Goal: Find contact information: Find contact information

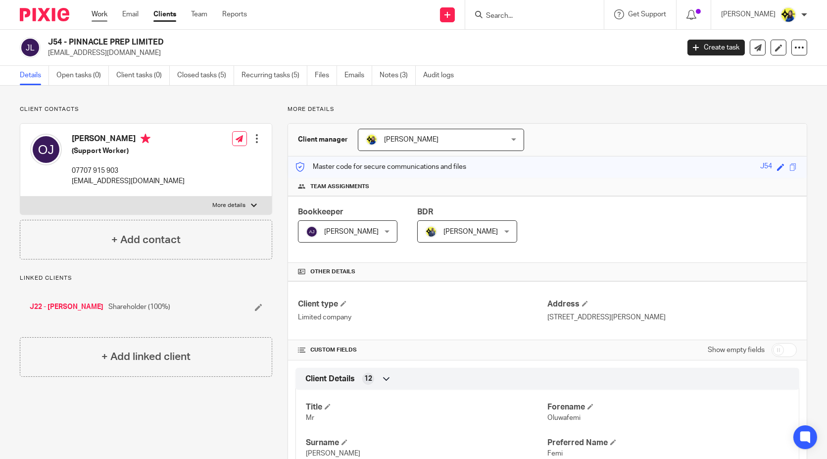
click at [106, 13] on link "Work" at bounding box center [100, 14] width 16 height 10
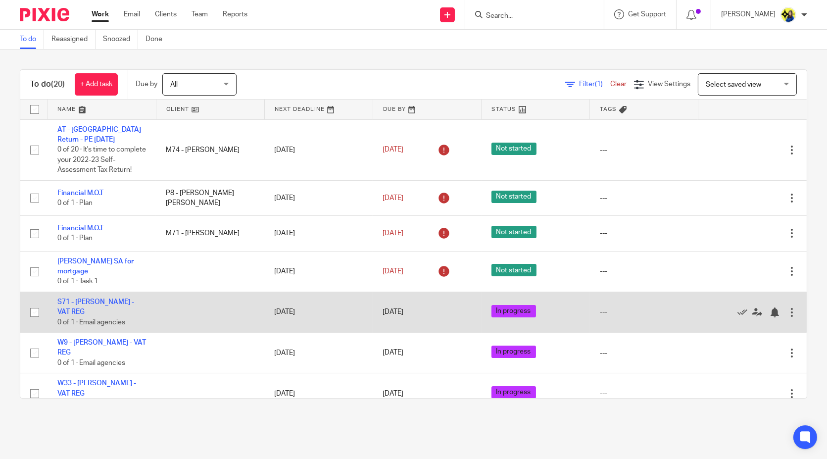
scroll to position [55, 0]
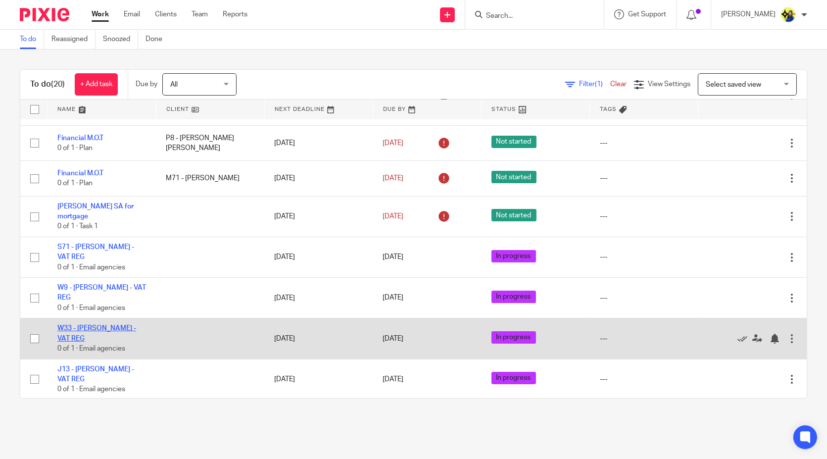
click at [116, 338] on link "W33 - THOMAS WATTS - VAT REG" at bounding box center [96, 333] width 79 height 17
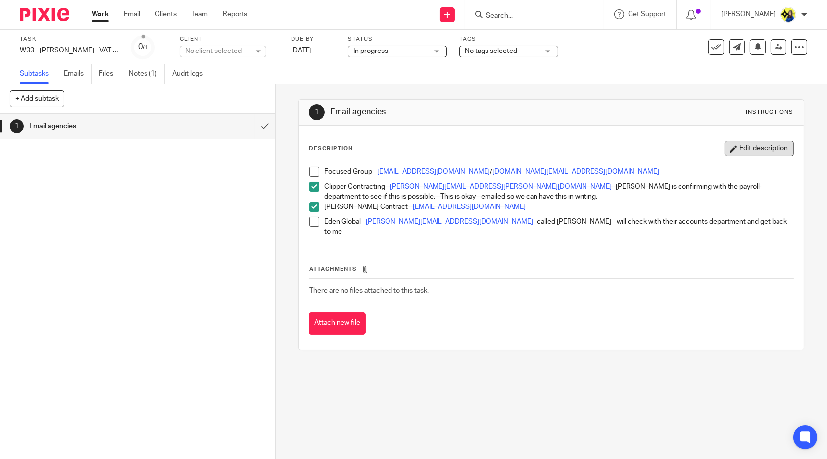
click at [728, 151] on button "Edit description" at bounding box center [758, 149] width 69 height 16
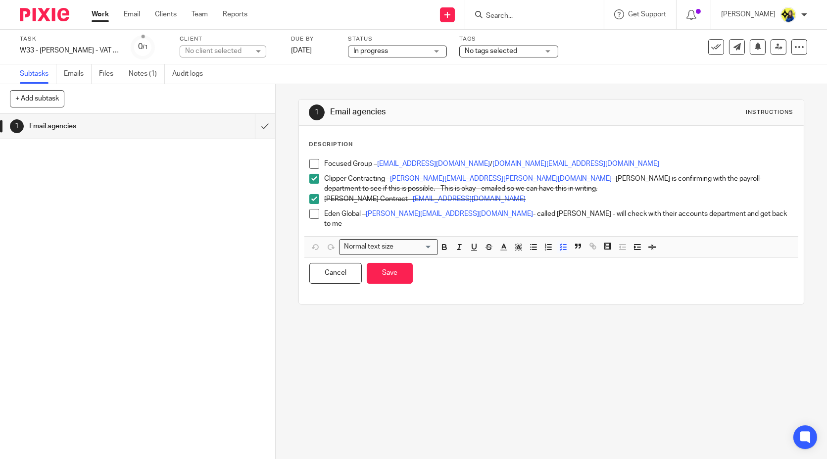
click at [669, 197] on p "Hudson Contract – payroll@hudsoncontract.co.uk" at bounding box center [558, 199] width 469 height 10
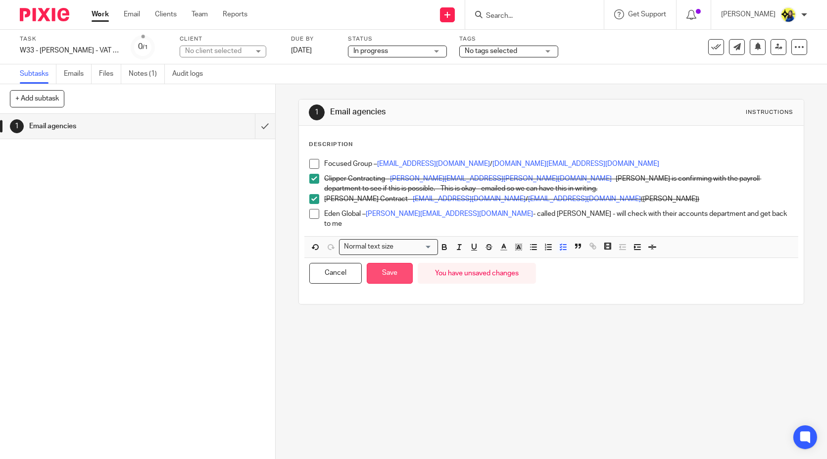
click at [387, 263] on button "Save" at bounding box center [390, 273] width 46 height 21
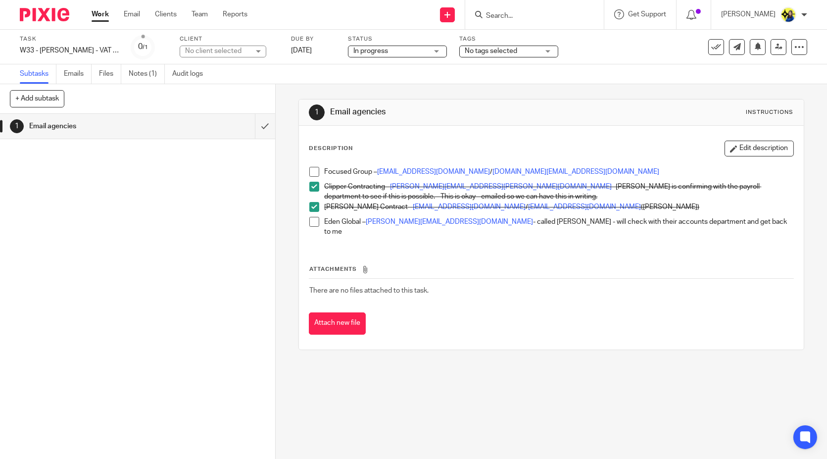
click at [464, 406] on div "1 Email agencies Instructions Description Edit description Focused Group – fari…" at bounding box center [551, 271] width 551 height 375
click at [755, 148] on button "Edit description" at bounding box center [758, 149] width 69 height 16
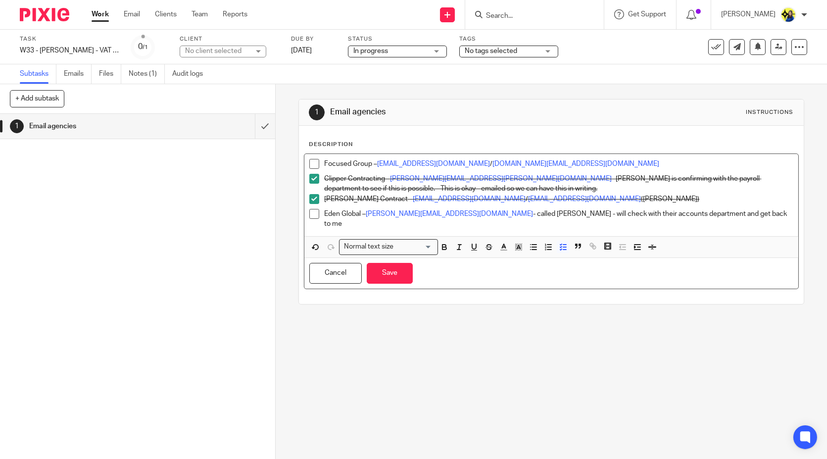
click at [650, 161] on p "Focused Group – farihah.awan@focusedgroup.co.uk / contractor.support@focusedgro…" at bounding box center [558, 164] width 469 height 10
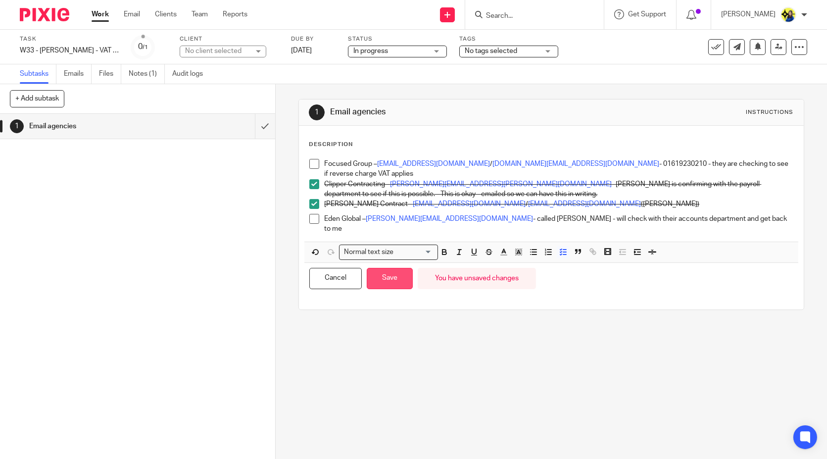
click at [385, 269] on button "Save" at bounding box center [390, 278] width 46 height 21
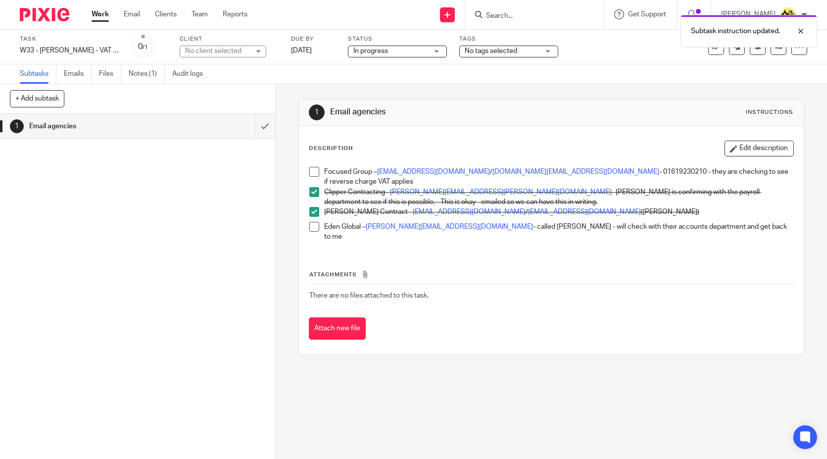
click at [402, 413] on div "1 Email agencies Instructions Description Edit description Focused Group – fari…" at bounding box center [551, 271] width 551 height 375
click at [739, 145] on button "Edit description" at bounding box center [758, 149] width 69 height 16
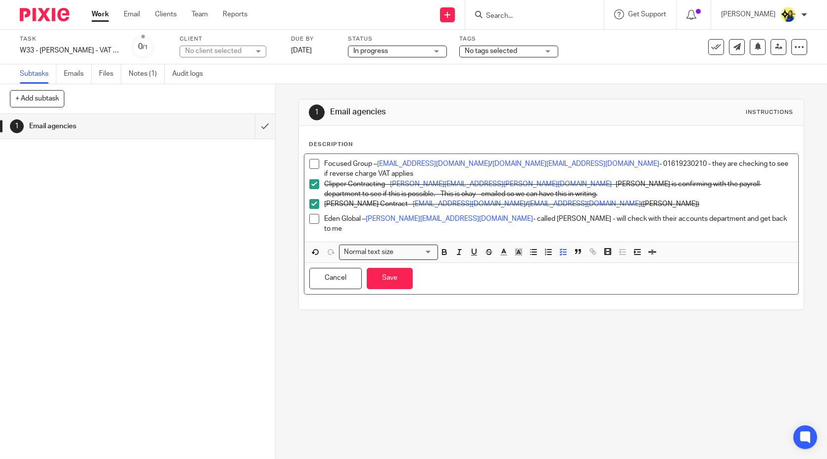
click at [719, 218] on p "Eden Global – l.odonovan@eden-global.co.uk - called Laura - will check with the…" at bounding box center [558, 224] width 469 height 20
click at [391, 276] on button "Save" at bounding box center [390, 278] width 46 height 21
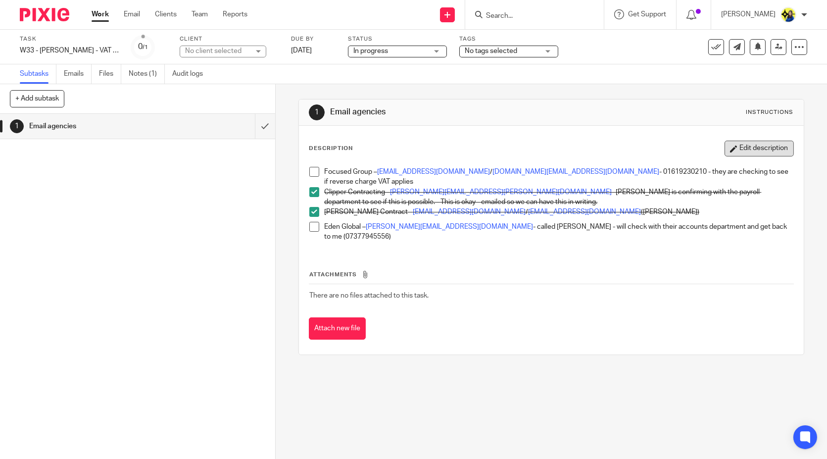
click at [733, 141] on button "Edit description" at bounding box center [758, 149] width 69 height 16
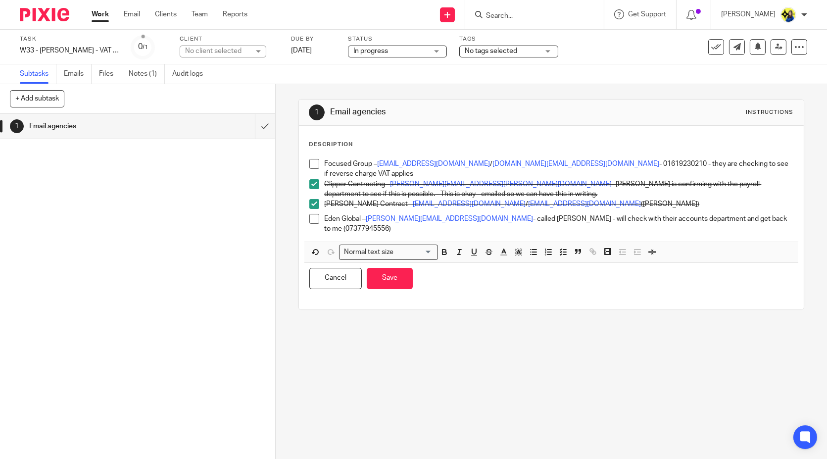
click at [481, 171] on p "Focused Group – farihah.awan@focusedgroup.co.uk / contractor.support@focusedgro…" at bounding box center [558, 169] width 469 height 20
click at [314, 215] on span at bounding box center [314, 219] width 10 height 10
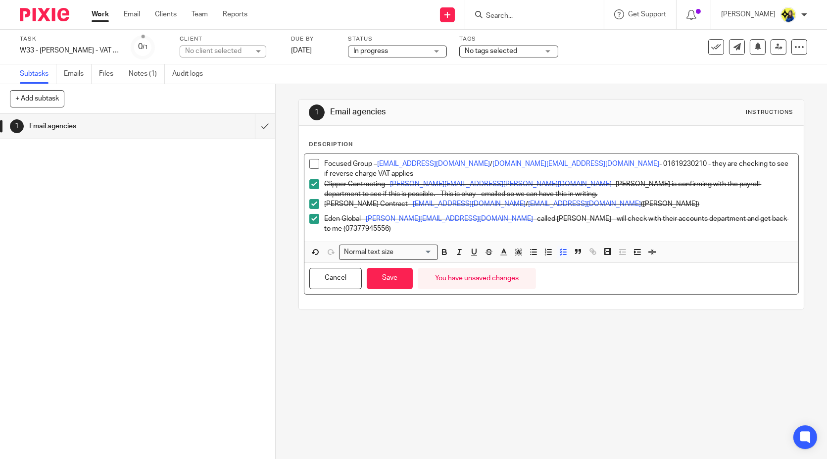
click at [756, 217] on p "Eden Global – l.odonovan@eden-global.co.uk - called Laura - will check with the…" at bounding box center [558, 224] width 469 height 20
click at [761, 219] on p "Eden Global – l.odonovan@eden-global.co.uk - called Laura - will check with the…" at bounding box center [558, 224] width 469 height 20
click at [385, 277] on button "Save" at bounding box center [390, 278] width 46 height 21
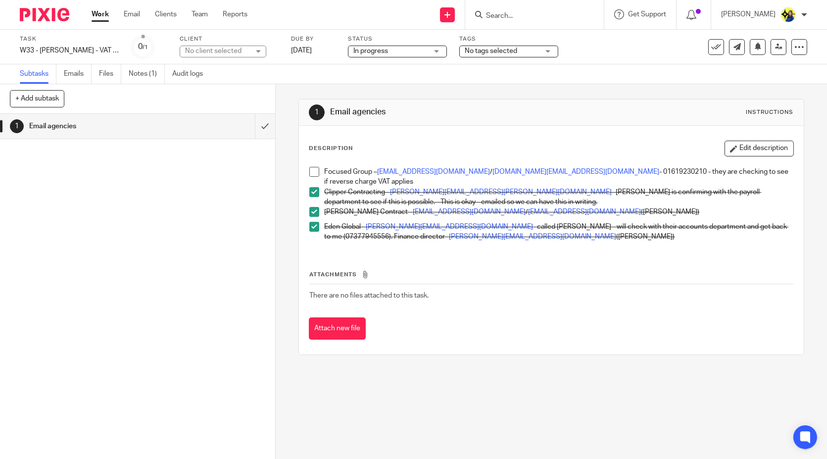
click at [567, 20] on form at bounding box center [537, 14] width 105 height 12
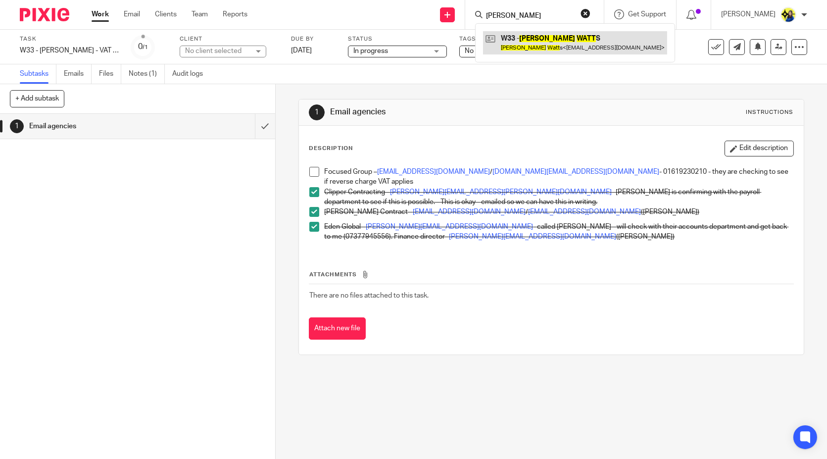
type input "thomas watts"
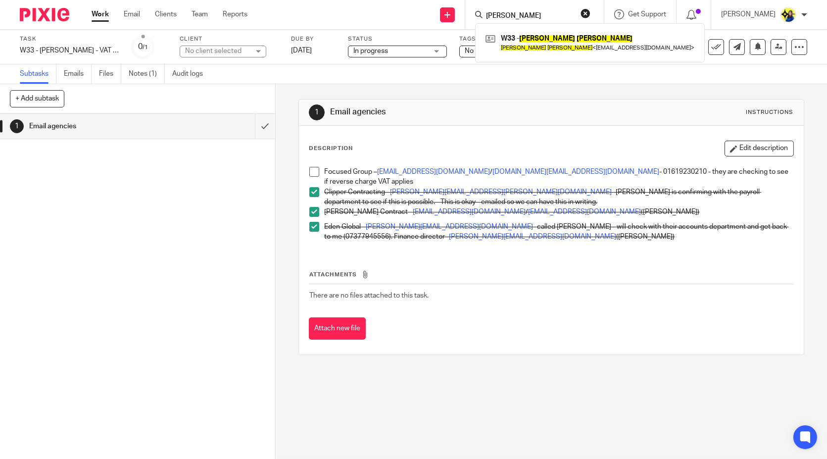
click at [312, 171] on span at bounding box center [314, 172] width 10 height 10
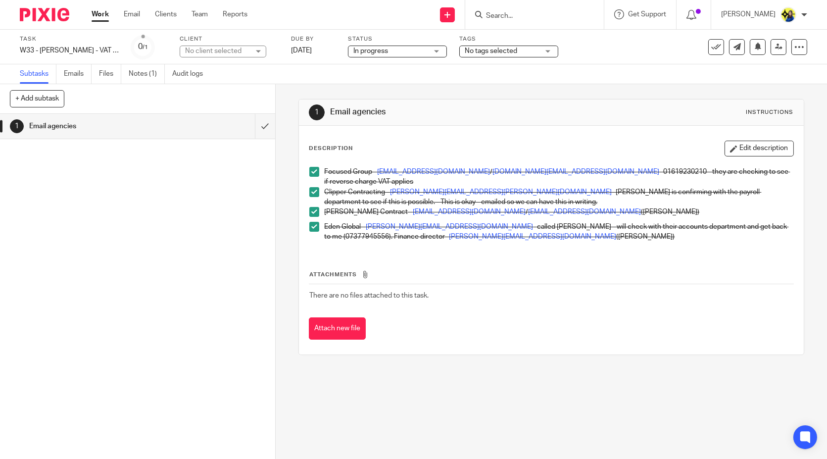
click at [411, 52] on span "In progress" at bounding box center [390, 51] width 74 height 10
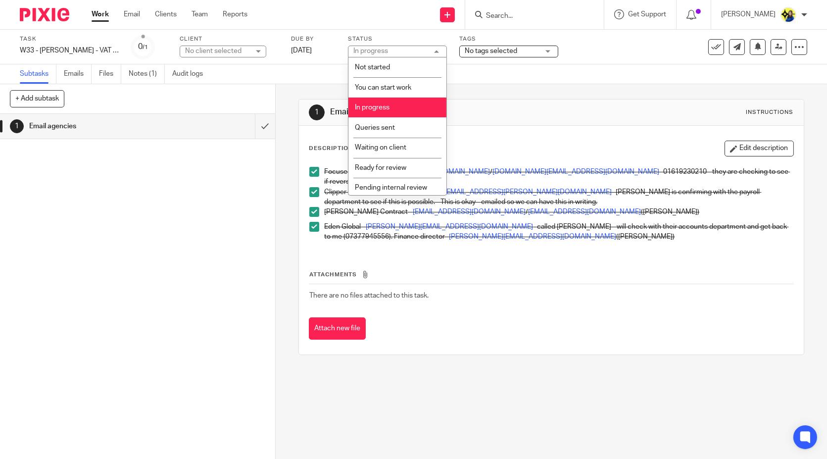
click at [417, 103] on li "In progress" at bounding box center [397, 107] width 98 height 20
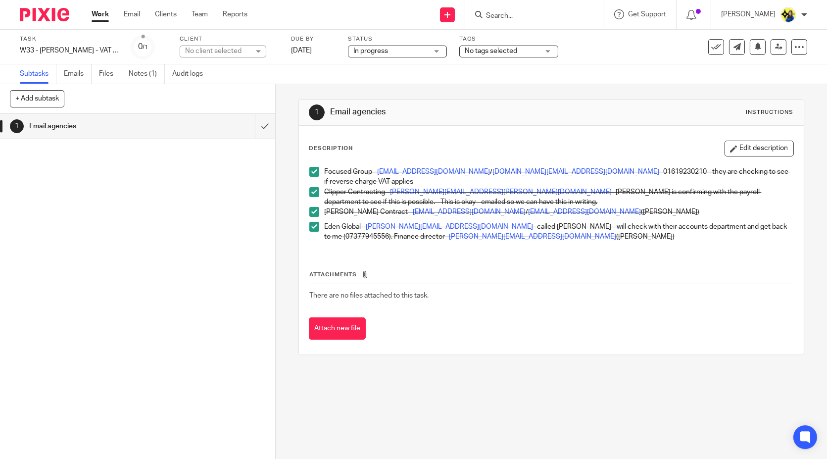
click at [403, 51] on span "In progress" at bounding box center [390, 51] width 74 height 10
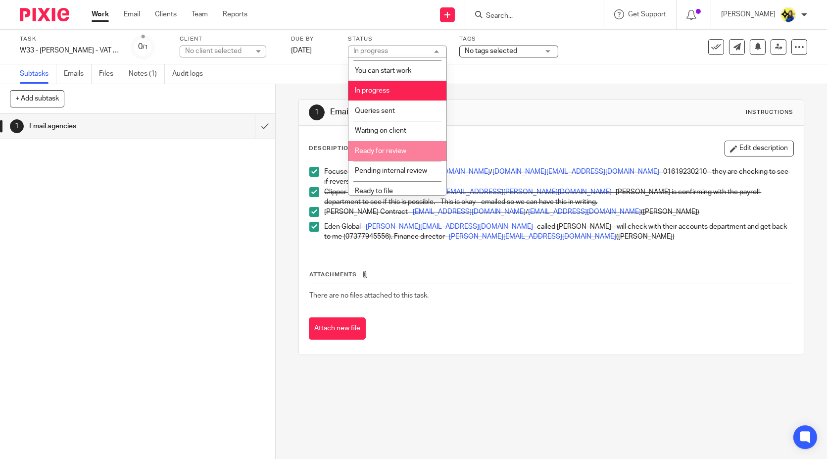
scroll to position [23, 0]
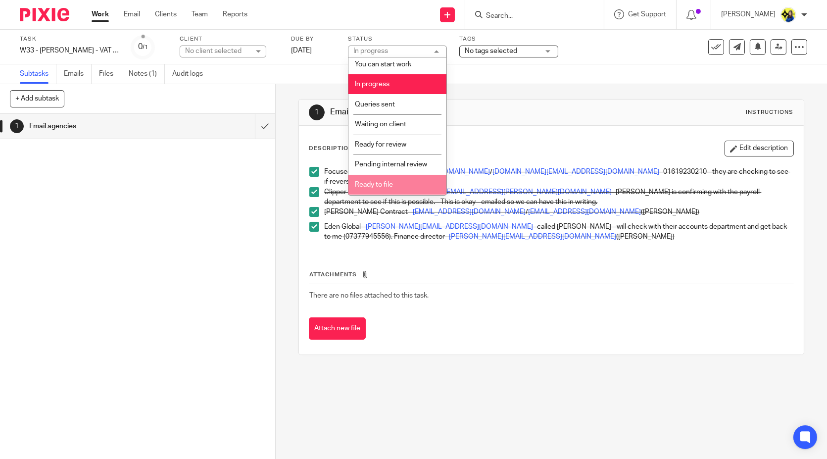
click at [393, 410] on div "1 Email agencies Instructions Description Edit description Focused Group – fari…" at bounding box center [551, 271] width 551 height 375
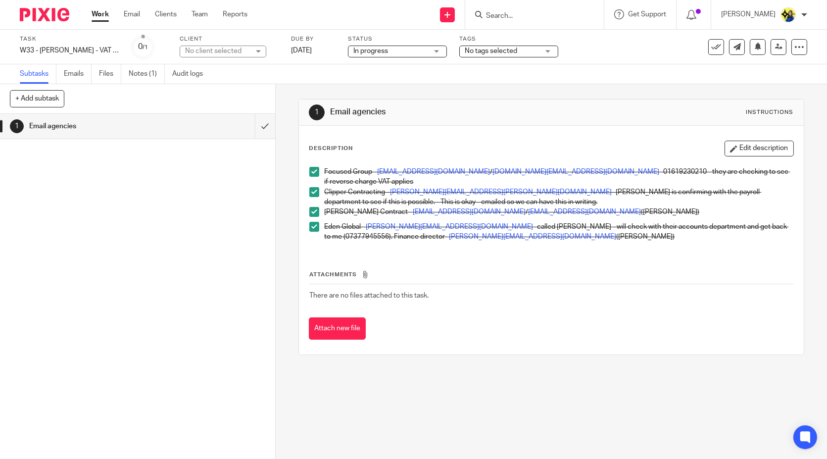
click at [393, 410] on div "1 Email agencies Instructions Description Edit description Focused Group – fari…" at bounding box center [551, 271] width 551 height 375
click at [747, 150] on button "Edit description" at bounding box center [758, 149] width 69 height 16
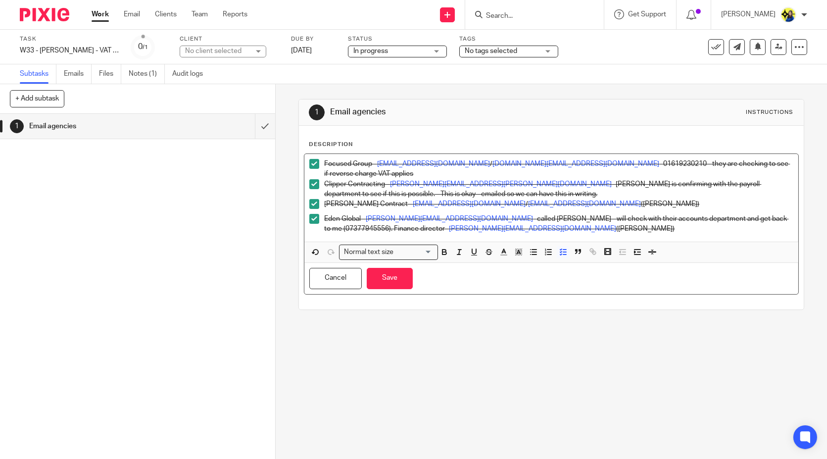
click at [591, 233] on p "Eden Global – l.odonovan@eden-global.co.uk - called Laura - will check with the…" at bounding box center [558, 224] width 469 height 20
click at [569, 230] on p "Eden Global – l.odonovan@eden-global.co.uk - called Laura - will check with the…" at bounding box center [558, 224] width 469 height 20
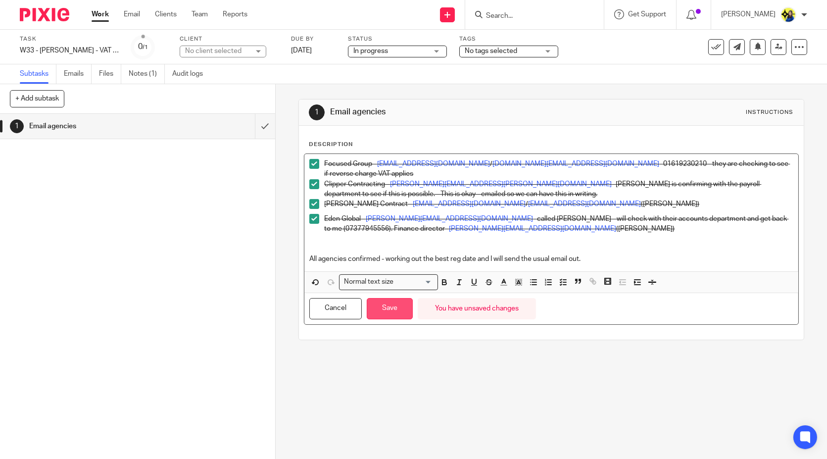
click at [381, 307] on button "Save" at bounding box center [390, 308] width 46 height 21
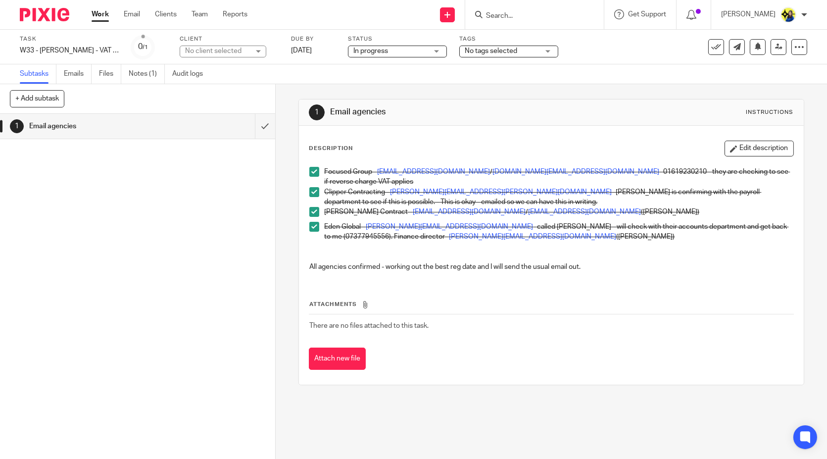
click at [218, 213] on div "1 Email agencies" at bounding box center [137, 286] width 275 height 345
click at [546, 16] on input "Search" at bounding box center [529, 16] width 89 height 9
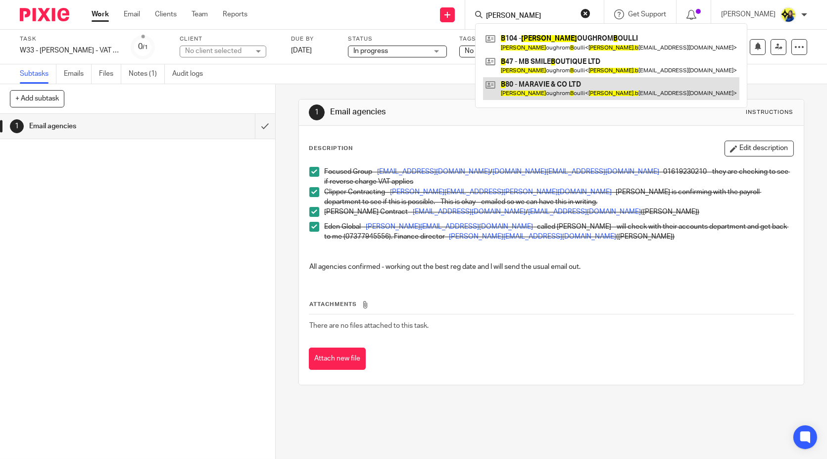
type input "maria b"
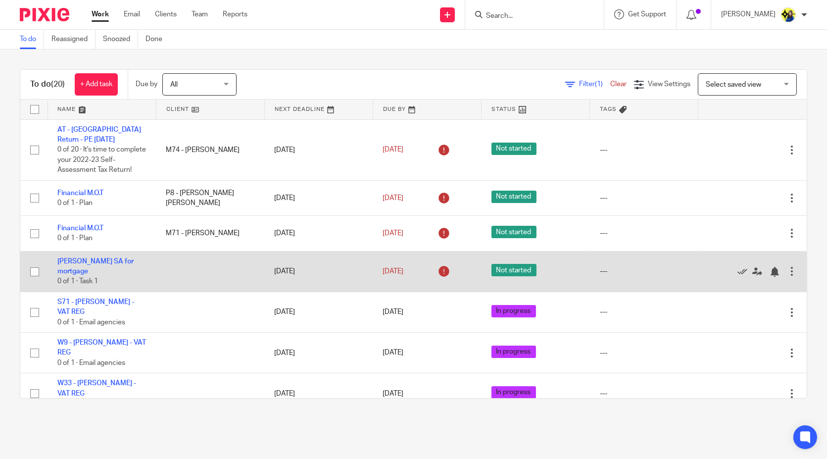
scroll to position [55, 0]
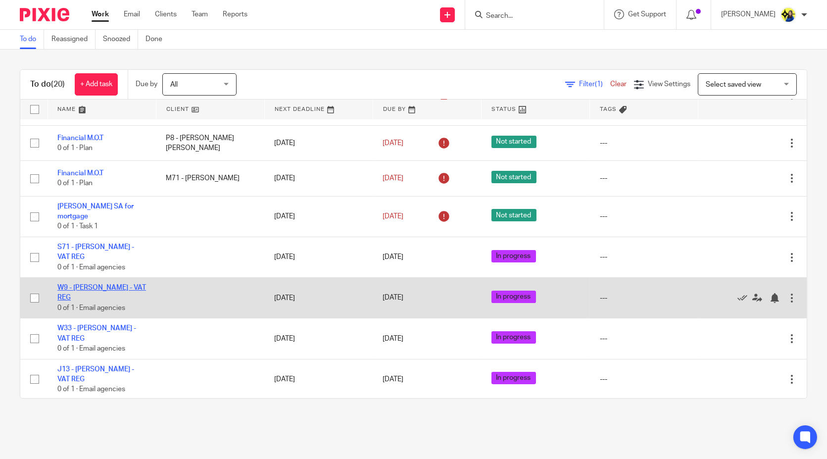
click at [111, 296] on link "W9 - [PERSON_NAME] - VAT REG" at bounding box center [101, 292] width 89 height 17
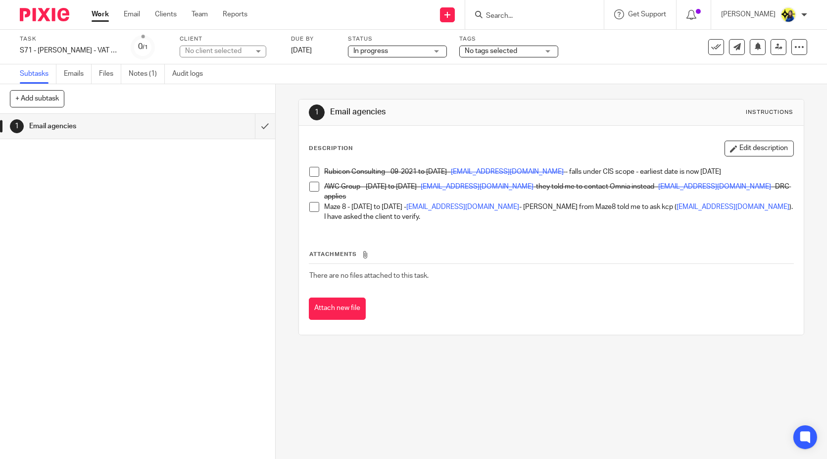
drag, startPoint x: 753, startPoint y: 146, endPoint x: 722, endPoint y: 160, distance: 33.7
click at [753, 146] on button "Edit description" at bounding box center [758, 149] width 69 height 16
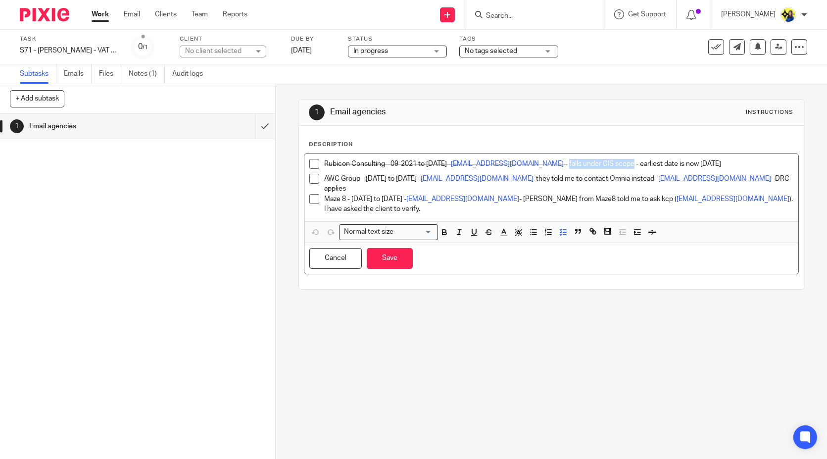
drag, startPoint x: 630, startPoint y: 161, endPoint x: 565, endPoint y: 161, distance: 64.8
click at [565, 161] on p "Rubicon Consulting - 09-2021 to 21-12-2022 - Info@rubiconconsulting.co.uk - fal…" at bounding box center [558, 164] width 469 height 10
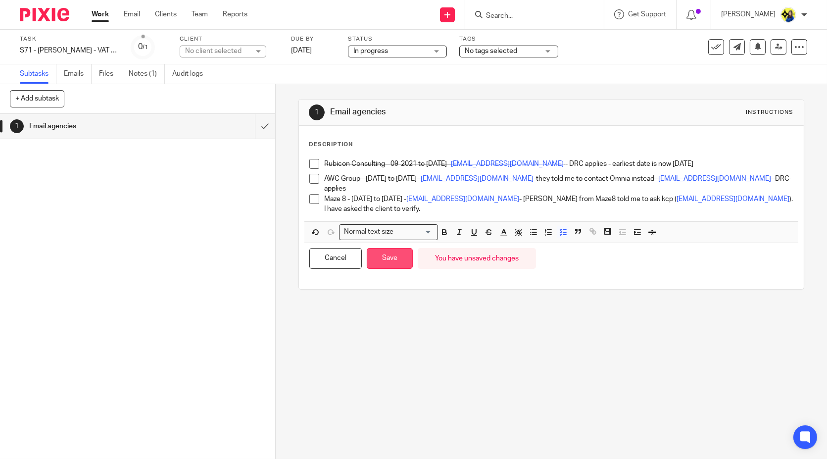
click at [394, 255] on button "Save" at bounding box center [390, 258] width 46 height 21
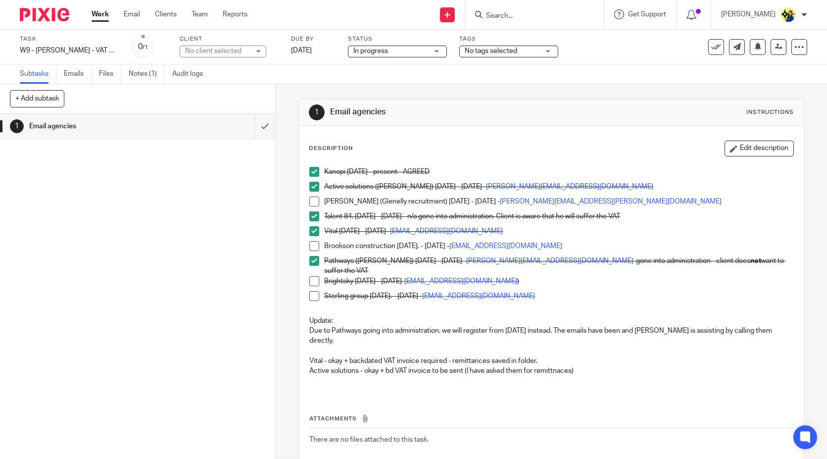
click at [557, 17] on input "Search" at bounding box center [529, 16] width 89 height 9
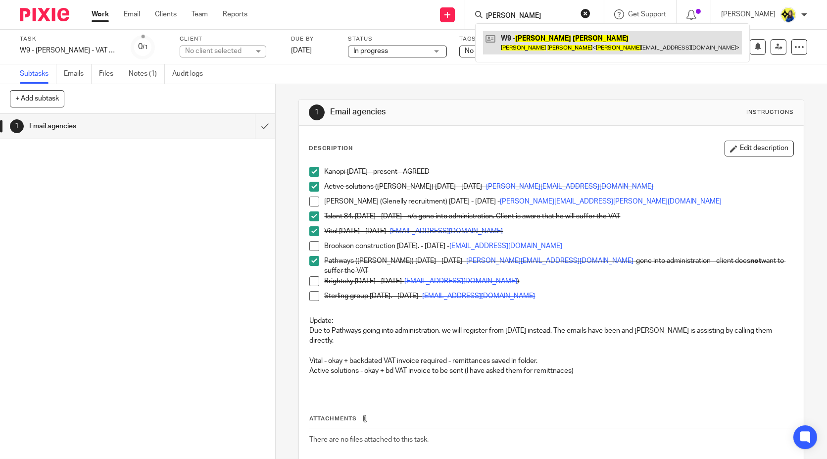
type input "joseph wilson"
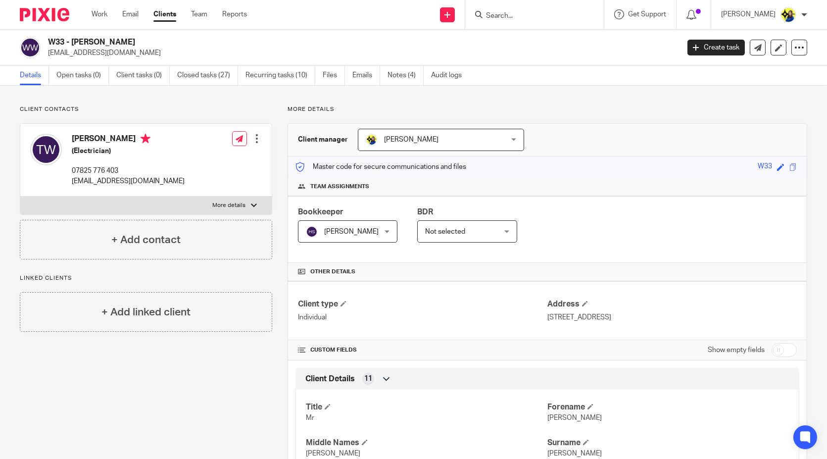
drag, startPoint x: 141, startPoint y: 379, endPoint x: 298, endPoint y: 438, distance: 168.0
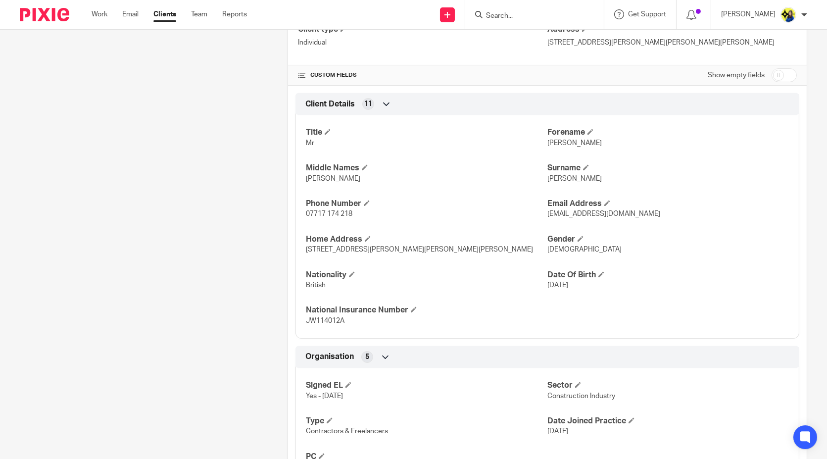
scroll to position [220, 0]
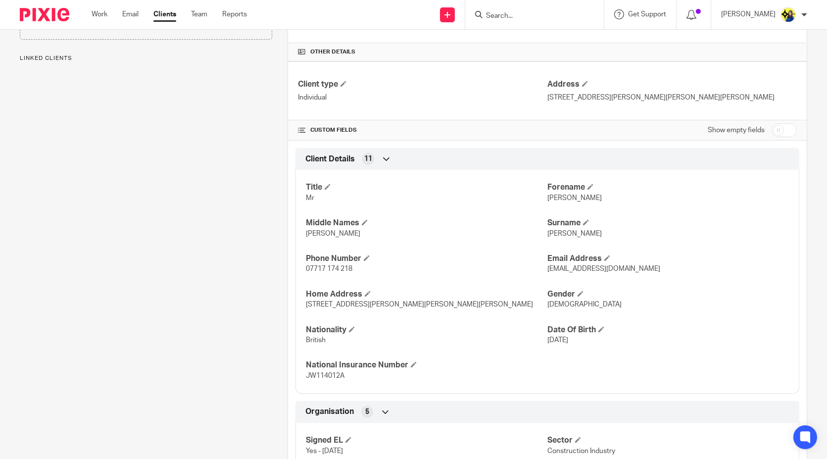
click at [198, 170] on div "Client contacts Joseph Wilson (M&E Supervisor) 07717 174 218 wilson_joe@hotmail…" at bounding box center [138, 269] width 268 height 766
click at [197, 290] on div "Client contacts Joseph Wilson (M&E Supervisor) 07717 174 218 wilson_joe@hotmail…" at bounding box center [138, 269] width 268 height 766
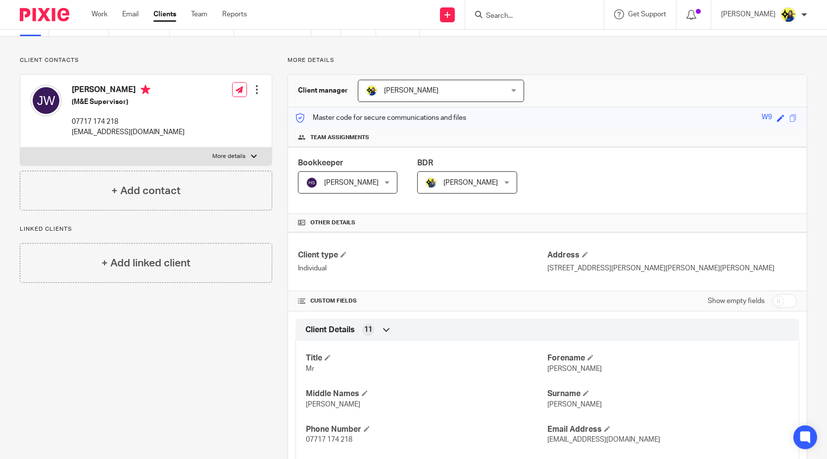
scroll to position [165, 0]
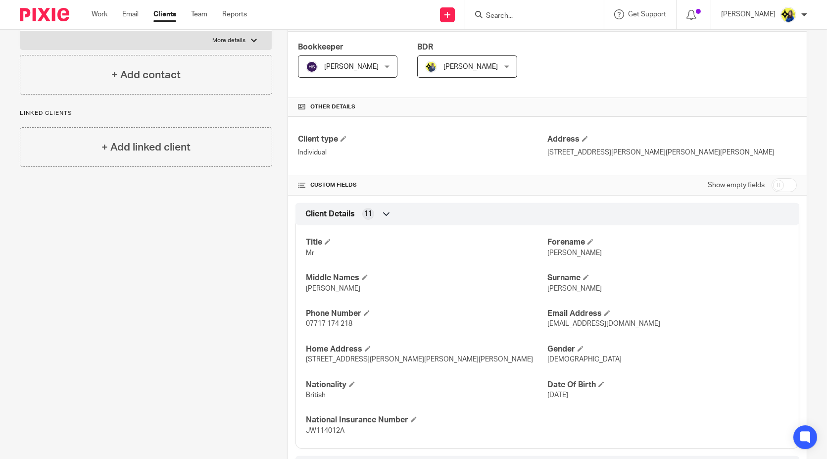
click at [180, 276] on div "Client contacts Joseph Wilson (M&E Supervisor) 07717 174 218 wilson_joe@hotmail…" at bounding box center [138, 324] width 268 height 766
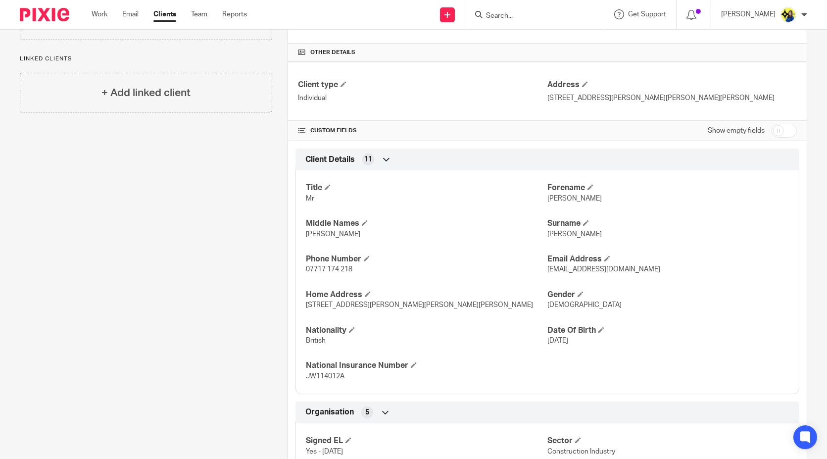
scroll to position [330, 0]
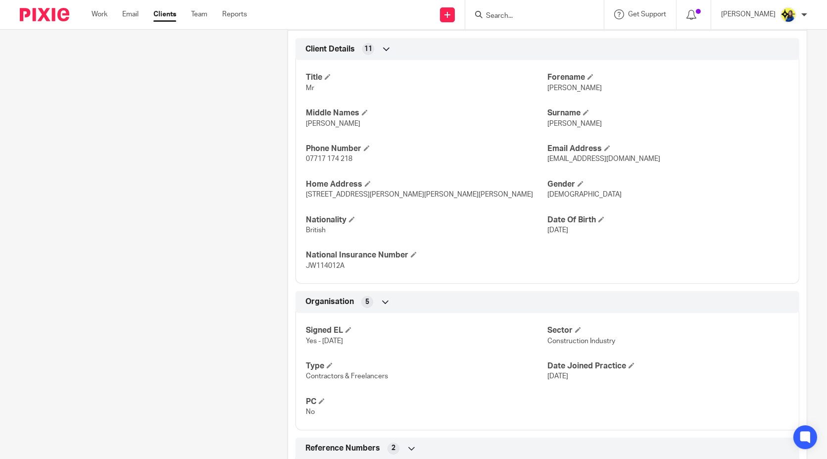
click at [180, 276] on div "Client contacts Joseph Wilson (M&E Supervisor) 07717 174 218 wilson_joe@hotmail…" at bounding box center [138, 159] width 268 height 766
click at [230, 221] on div "Client contacts Joseph Wilson (M&E Supervisor) 07717 174 218 wilson_joe@hotmail…" at bounding box center [138, 159] width 268 height 766
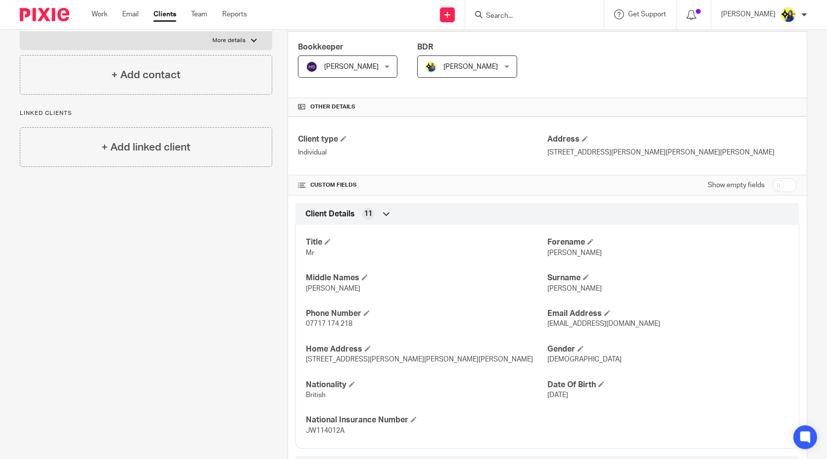
scroll to position [0, 0]
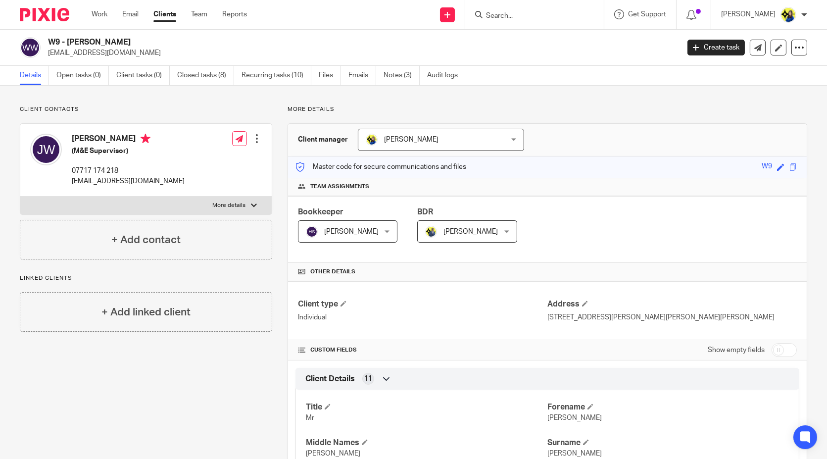
click at [223, 109] on p "Client contacts" at bounding box center [146, 109] width 252 height 8
click at [543, 15] on input "Search" at bounding box center [529, 16] width 89 height 9
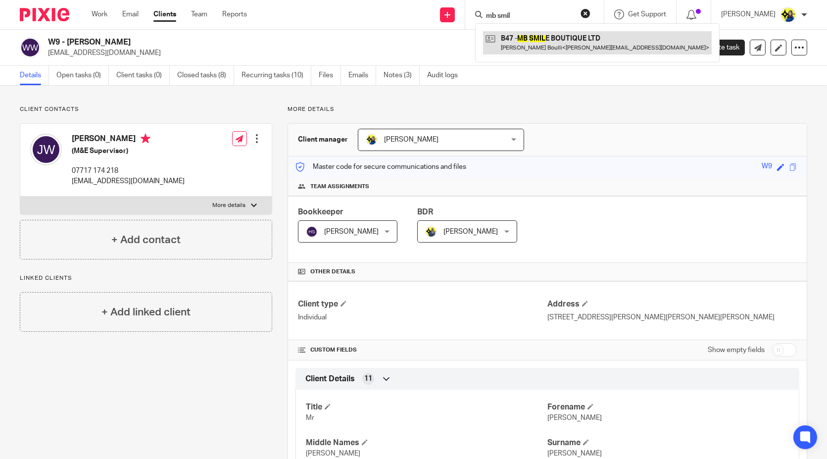
type input "mb smil"
click at [566, 35] on link at bounding box center [597, 42] width 229 height 23
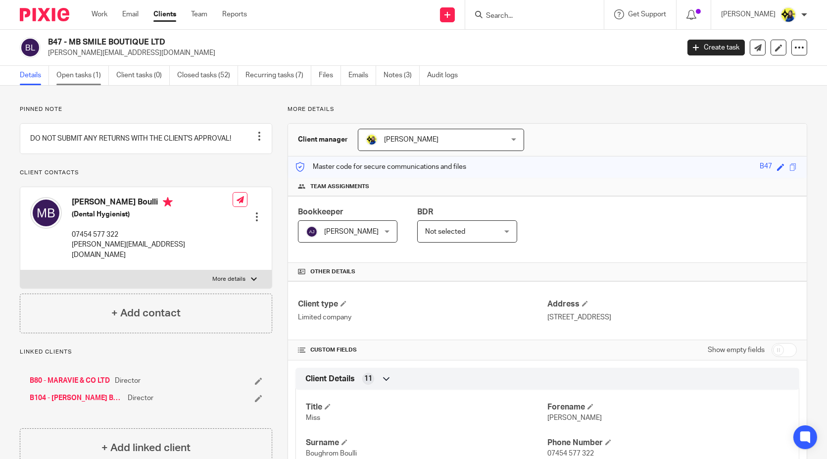
click at [83, 73] on link "Open tasks (1)" at bounding box center [82, 75] width 52 height 19
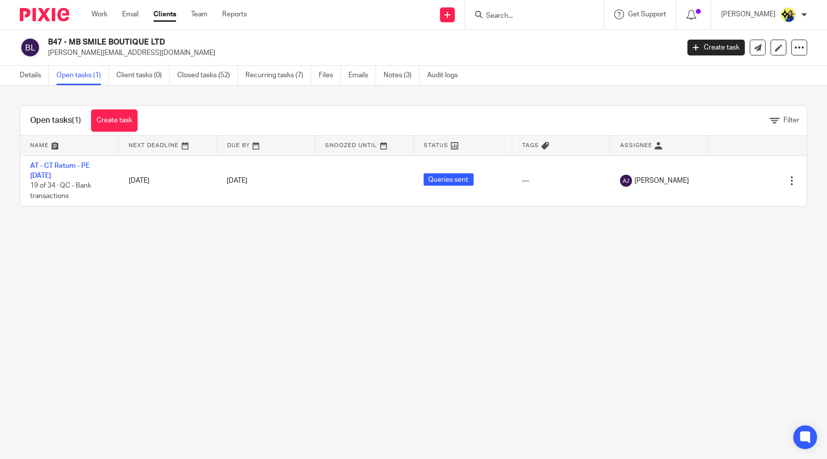
click at [183, 270] on main "B47 - MB SMILE BOUTIQUE LTD [PERSON_NAME][EMAIL_ADDRESS][DOMAIN_NAME] Create ta…" at bounding box center [413, 229] width 827 height 459
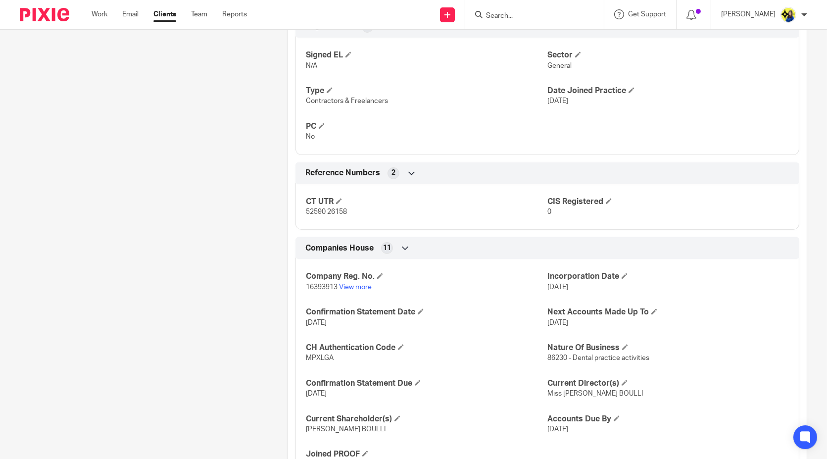
scroll to position [683, 0]
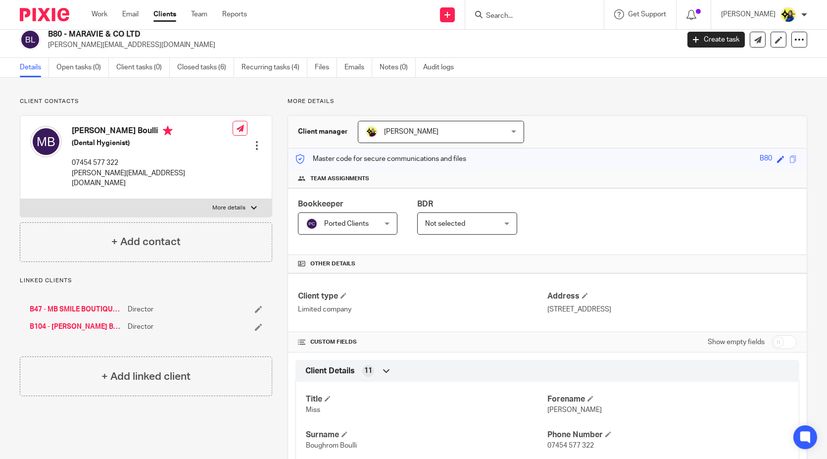
scroll to position [0, 0]
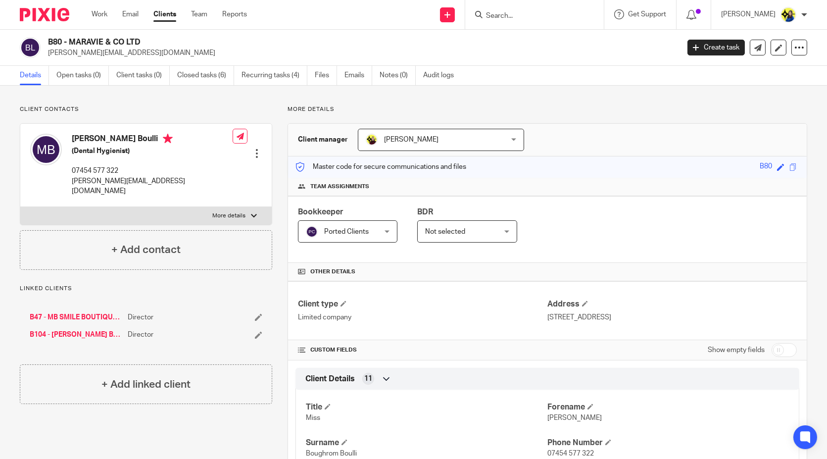
drag, startPoint x: 47, startPoint y: 41, endPoint x: 153, endPoint y: 40, distance: 106.4
click at [153, 40] on h2 "B80 - MARAVIE & CO LTD" at bounding box center [298, 42] width 500 height 10
copy h2 "B80 - MARAVIE & CO LTD"
click at [92, 312] on link "B47 - MB SMILE BOUTIQUE LTD" at bounding box center [76, 317] width 93 height 10
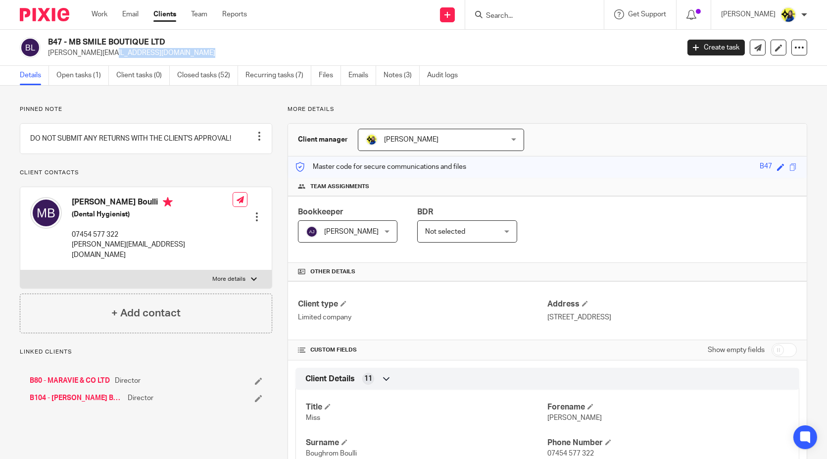
drag, startPoint x: 48, startPoint y: 54, endPoint x: 150, endPoint y: 54, distance: 102.4
click at [150, 54] on p "[PERSON_NAME][EMAIL_ADDRESS][DOMAIN_NAME]" at bounding box center [360, 53] width 624 height 10
copy p "[PERSON_NAME][EMAIL_ADDRESS][DOMAIN_NAME]"
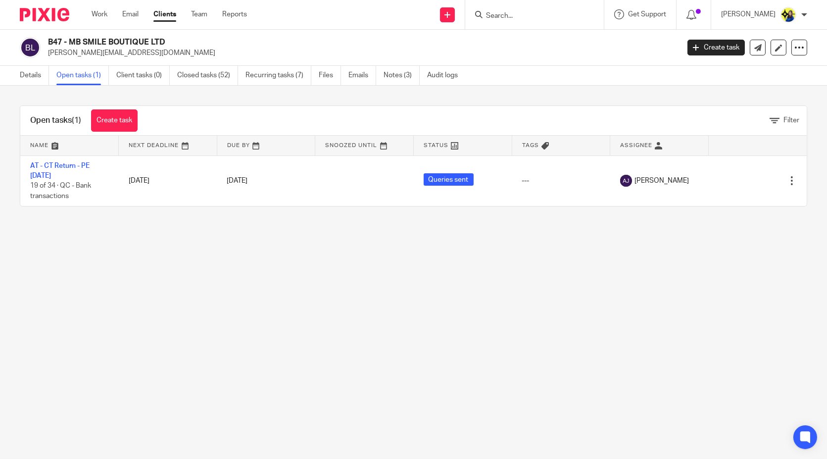
click at [519, 12] on input "Search" at bounding box center [529, 16] width 89 height 9
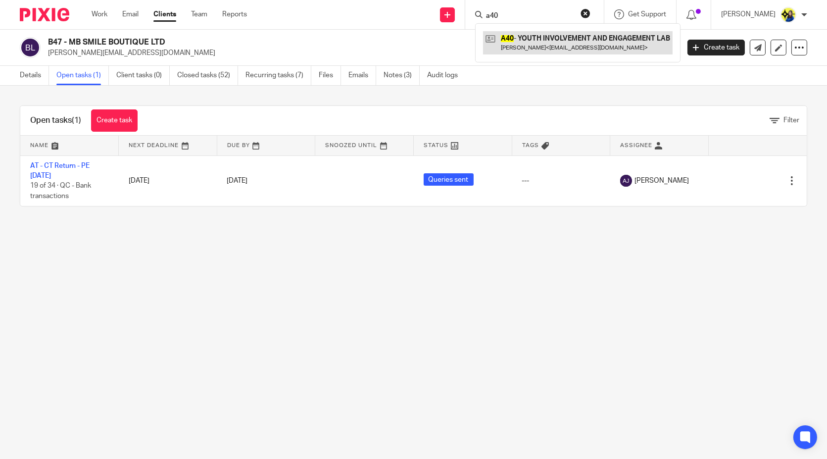
type input "a40"
click at [602, 38] on link at bounding box center [577, 42] width 189 height 23
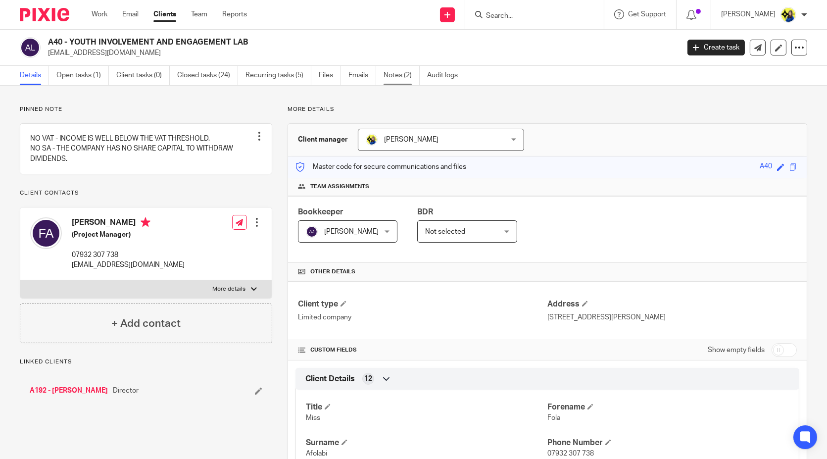
click at [407, 78] on link "Notes (2)" at bounding box center [401, 75] width 36 height 19
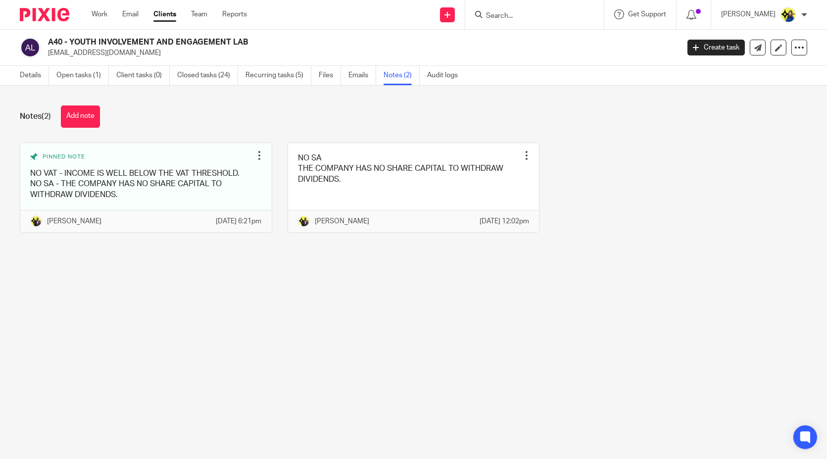
drag, startPoint x: 47, startPoint y: 43, endPoint x: 263, endPoint y: 39, distance: 215.3
click at [263, 39] on h2 "A40 - YOUTH INVOLVEMENT AND ENGAGEMENT LAB" at bounding box center [298, 42] width 500 height 10
copy h2 "A40 - YOUTH INVOLVEMENT AND ENGAGEMENT LAB"
click at [596, 391] on main "A40 - YOUTH INVOLVEMENT AND ENGAGEMENT LAB [EMAIL_ADDRESS][DOMAIN_NAME] Create …" at bounding box center [413, 229] width 827 height 459
click at [516, 359] on main "A40 - YOUTH INVOLVEMENT AND ENGAGEMENT LAB [EMAIL_ADDRESS][DOMAIN_NAME] Create …" at bounding box center [413, 229] width 827 height 459
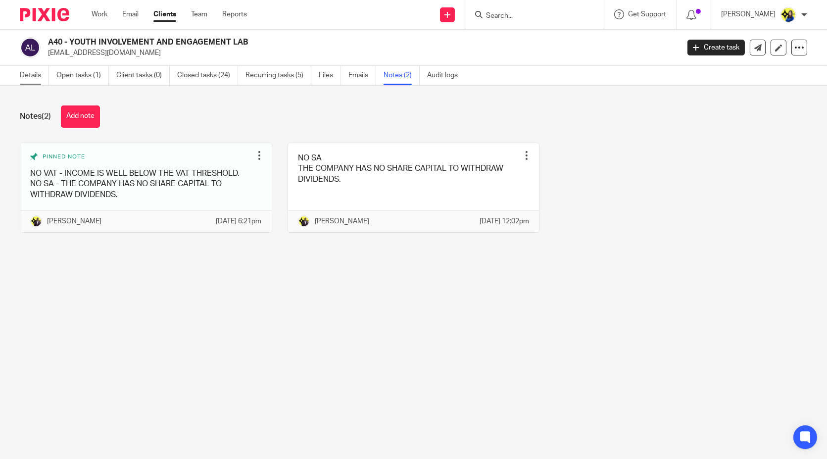
click at [36, 78] on link "Details" at bounding box center [34, 75] width 29 height 19
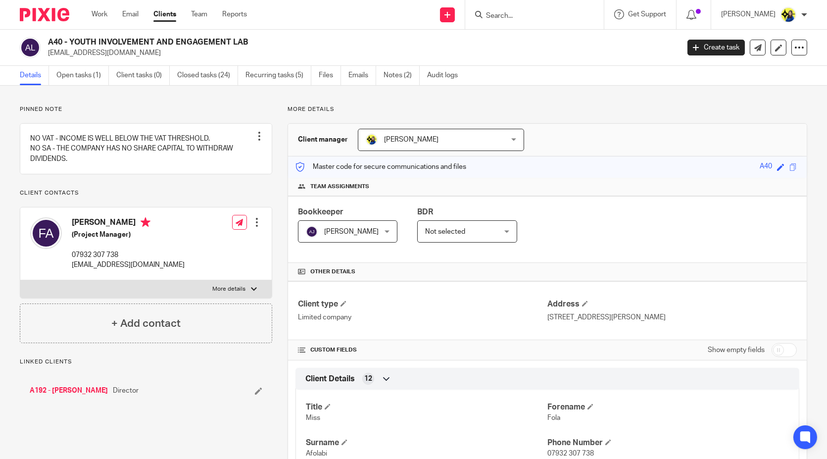
scroll to position [714, 0]
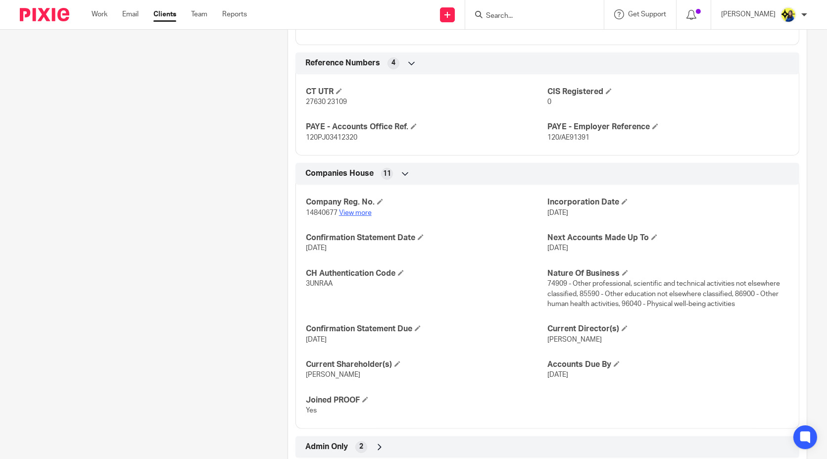
click at [361, 209] on link "View more" at bounding box center [355, 212] width 33 height 7
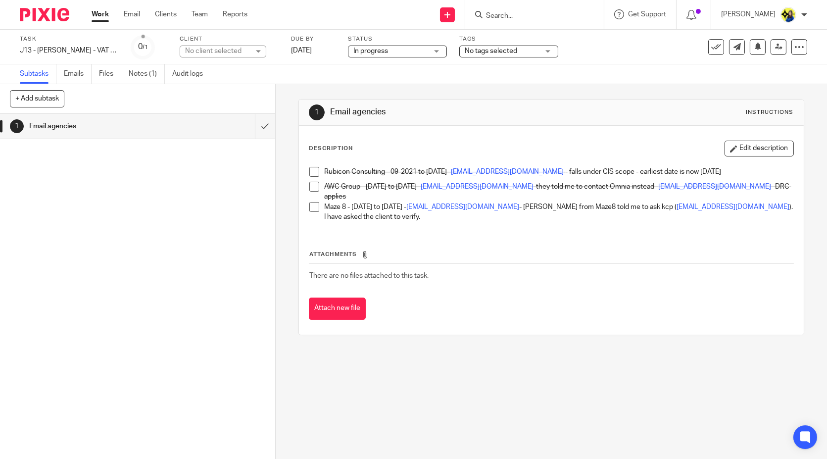
drag, startPoint x: 568, startPoint y: 15, endPoint x: 579, endPoint y: 13, distance: 11.0
click at [568, 15] on input "Search" at bounding box center [529, 16] width 89 height 9
click at [550, 10] on form at bounding box center [537, 14] width 105 height 12
click at [552, 15] on input "Search" at bounding box center [529, 16] width 89 height 9
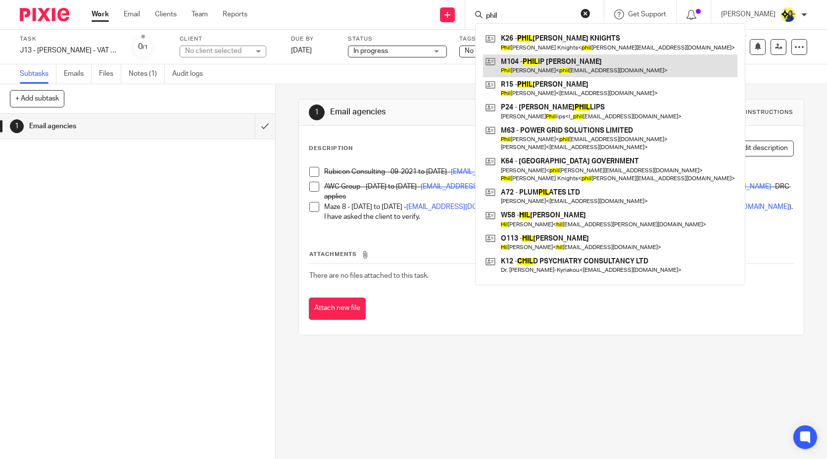
type input "phil"
click at [578, 68] on link at bounding box center [610, 65] width 254 height 23
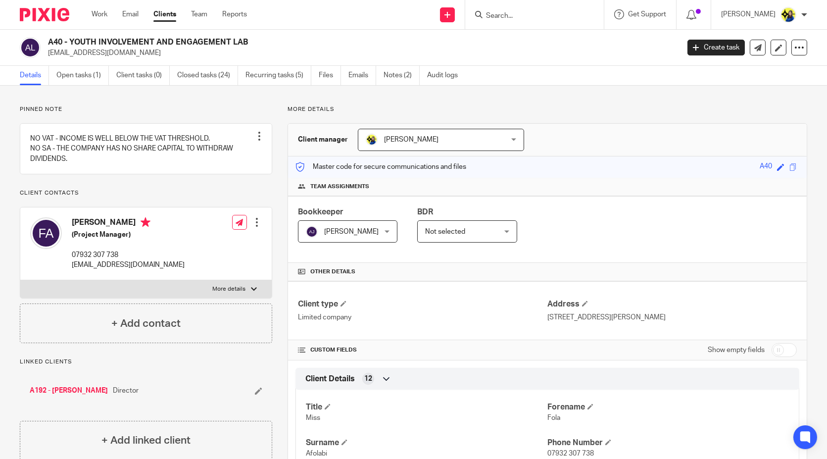
click at [574, 13] on input "Search" at bounding box center [529, 16] width 89 height 9
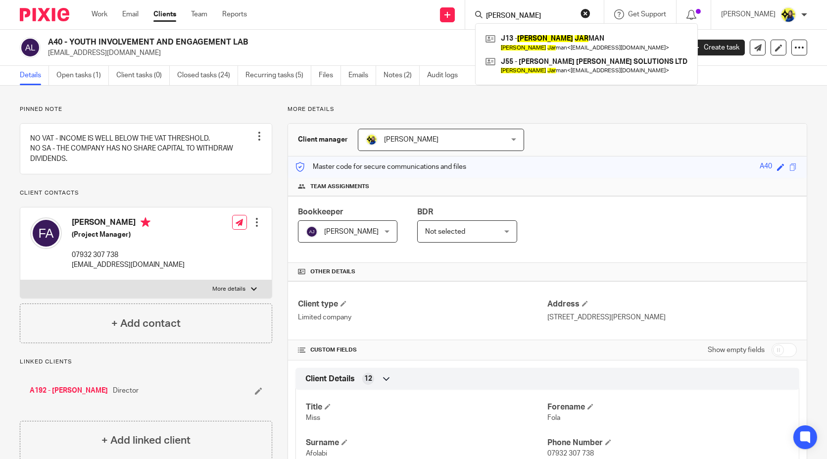
type input "[PERSON_NAME]"
drag, startPoint x: 561, startPoint y: 12, endPoint x: 445, endPoint y: 23, distance: 116.3
click at [445, 23] on div "Send new email Create task Add client Request signature [PERSON_NAME] J13 - [PE…" at bounding box center [544, 14] width 565 height 29
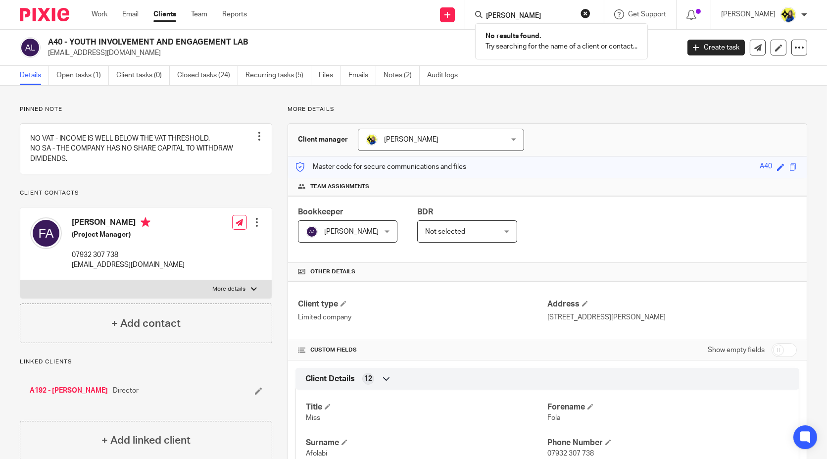
drag, startPoint x: 542, startPoint y: 11, endPoint x: 493, endPoint y: 12, distance: 48.5
click at [493, 12] on div "[PERSON_NAME] No results found. Try searching for the name of a client or conta…" at bounding box center [534, 14] width 139 height 29
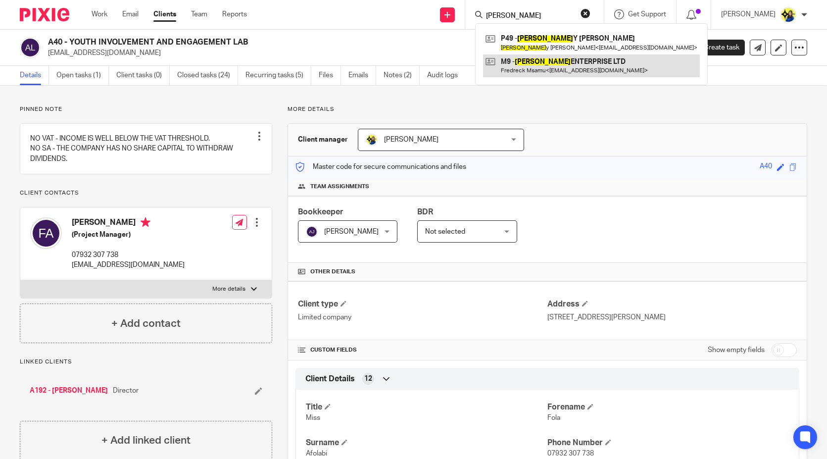
type input "[PERSON_NAME]"
click at [585, 70] on link at bounding box center [591, 65] width 217 height 23
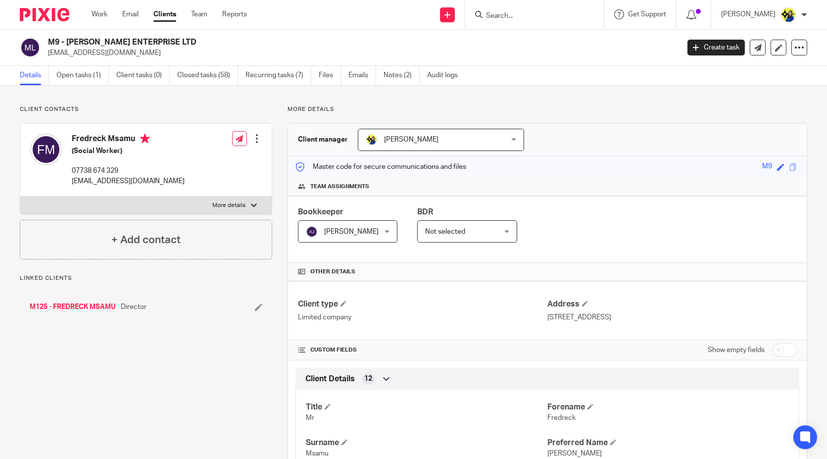
drag, startPoint x: 83, startPoint y: 350, endPoint x: 426, endPoint y: 457, distance: 359.5
click at [97, 307] on link "M125 - FREDRECK MSAMU" at bounding box center [73, 307] width 86 height 10
click at [95, 73] on link "Open tasks (1)" at bounding box center [82, 75] width 52 height 19
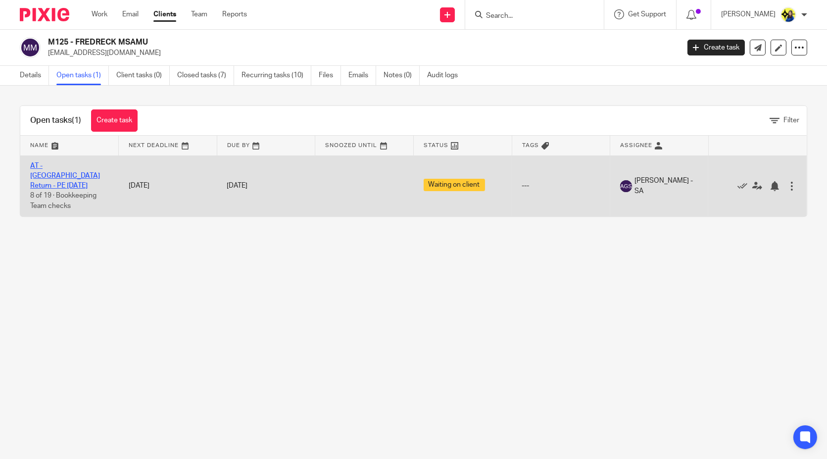
click at [74, 161] on td "AT - [GEOGRAPHIC_DATA] Return - PE [DATE] 8 of 19 · Bookkeeping Team checks" at bounding box center [69, 185] width 98 height 61
click at [92, 166] on link "AT - [GEOGRAPHIC_DATA] Return - PE [DATE]" at bounding box center [65, 175] width 70 height 27
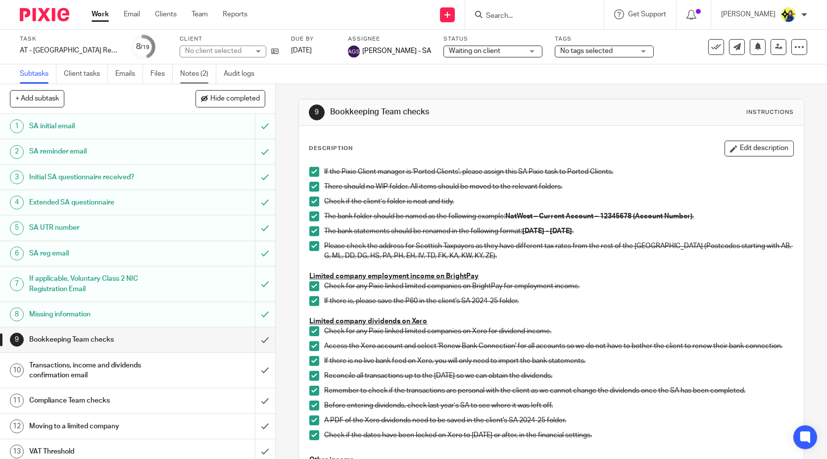
click at [195, 70] on link "Notes (2)" at bounding box center [198, 73] width 36 height 19
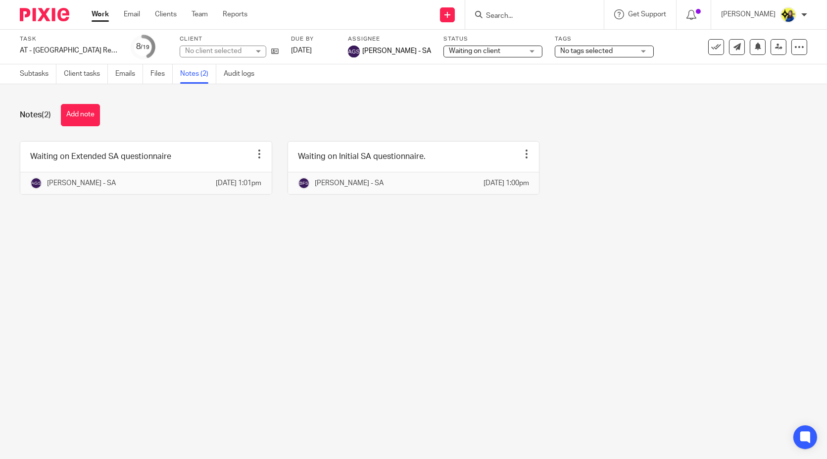
click at [73, 128] on div "Notes (2) Add note Waiting on Extended SA questionnaire Edit note Delete note A…" at bounding box center [413, 156] width 827 height 145
click at [88, 118] on button "Add note" at bounding box center [80, 115] width 39 height 22
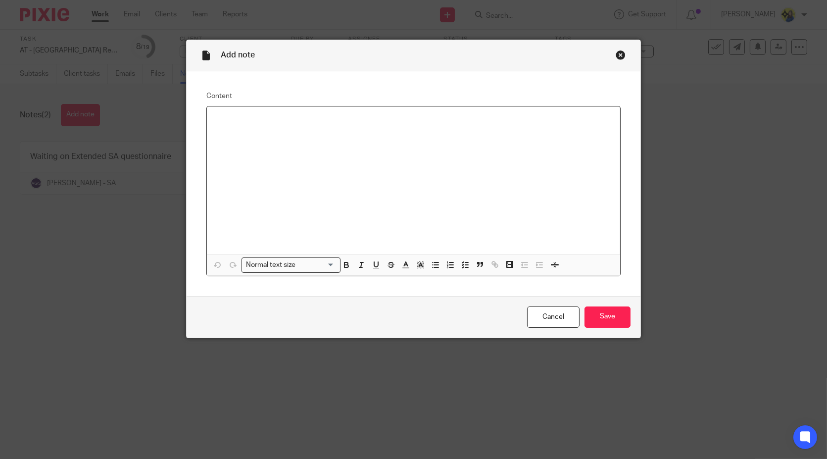
click at [276, 184] on div at bounding box center [413, 180] width 413 height 148
click at [607, 315] on input "Save" at bounding box center [607, 316] width 46 height 21
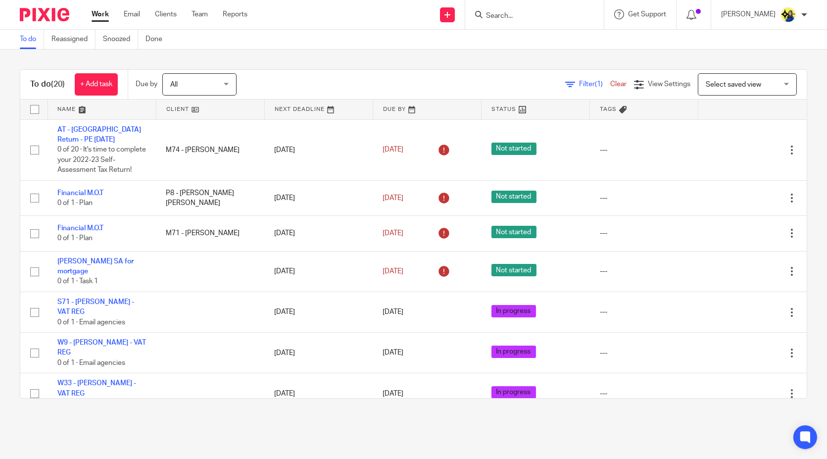
click at [555, 19] on input "Search" at bounding box center [529, 16] width 89 height 9
type input "swaeah"
drag, startPoint x: 555, startPoint y: 15, endPoint x: 448, endPoint y: 19, distance: 106.4
click at [448, 19] on div "Send new email Create task Add client Request signature swaeah No results found…" at bounding box center [544, 14] width 565 height 29
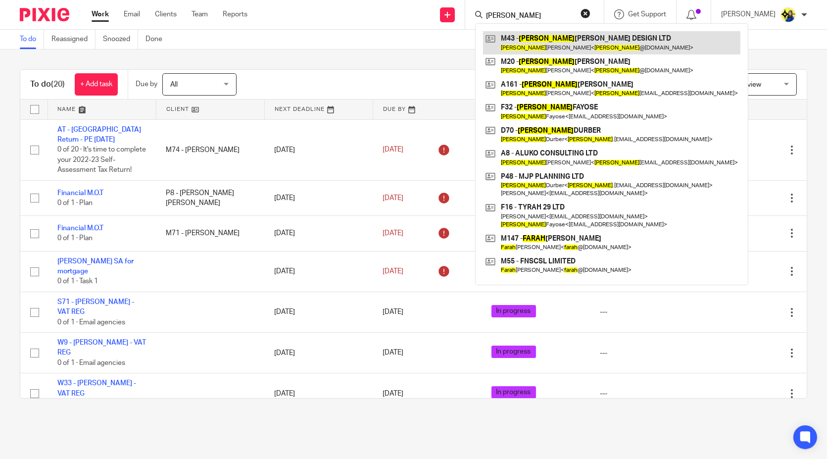
type input "sarah"
click at [577, 36] on link at bounding box center [611, 42] width 257 height 23
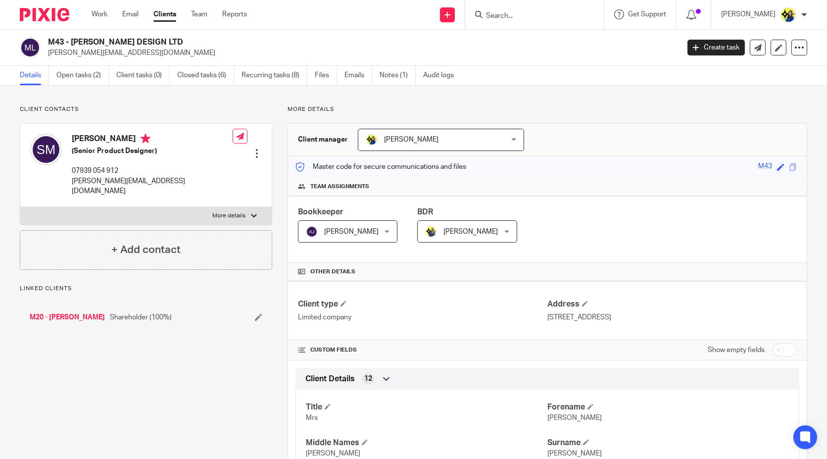
click at [398, 76] on link "Notes (1)" at bounding box center [397, 75] width 36 height 19
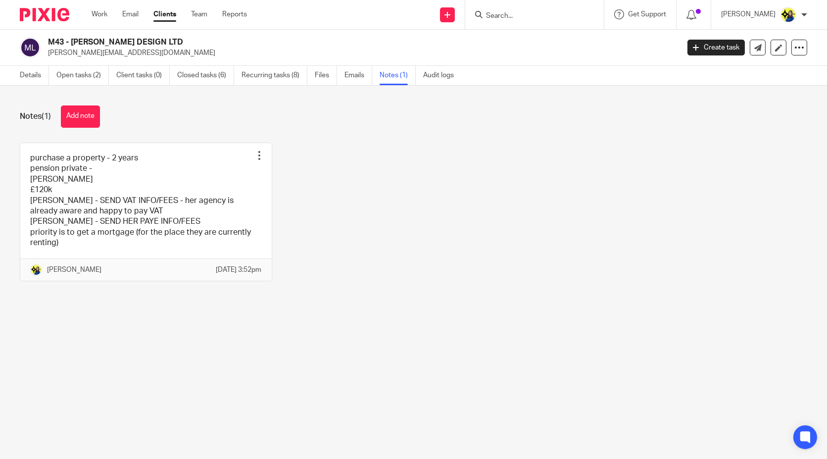
click at [574, 14] on input "Search" at bounding box center [529, 16] width 89 height 9
type input "v"
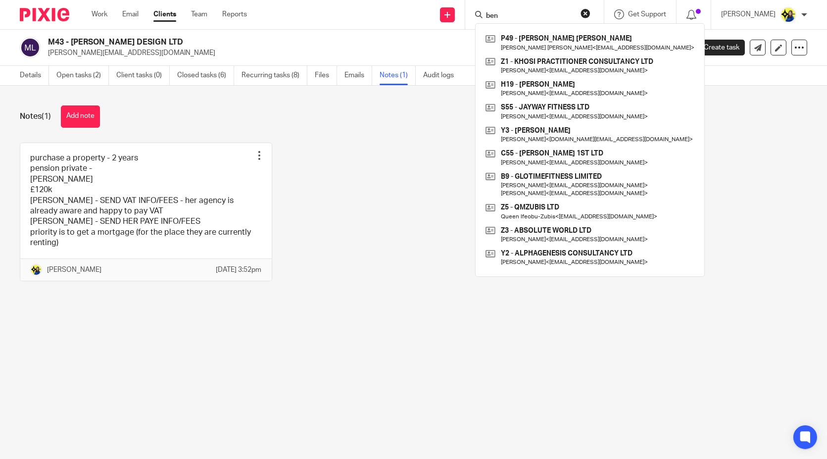
click at [569, 16] on input "ben" at bounding box center [529, 16] width 89 height 9
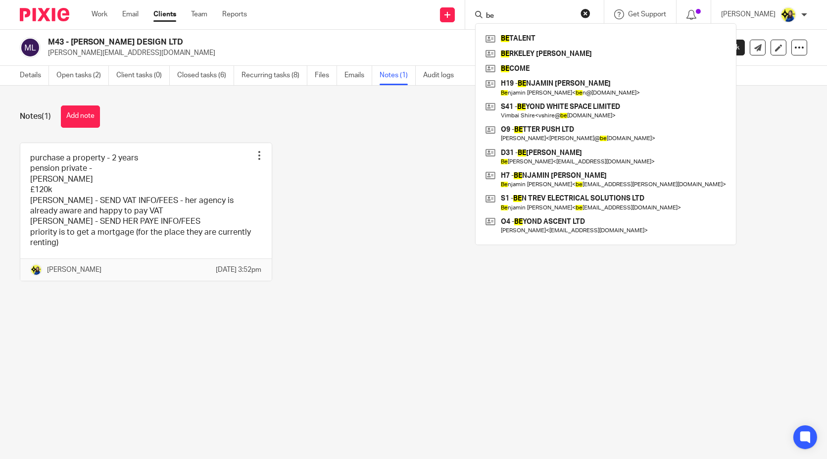
type input "b"
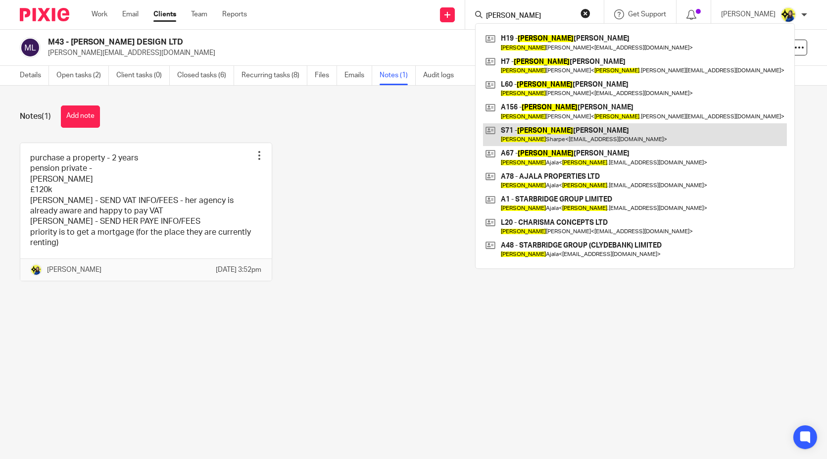
type input "[PERSON_NAME]"
click at [638, 131] on link at bounding box center [635, 134] width 304 height 23
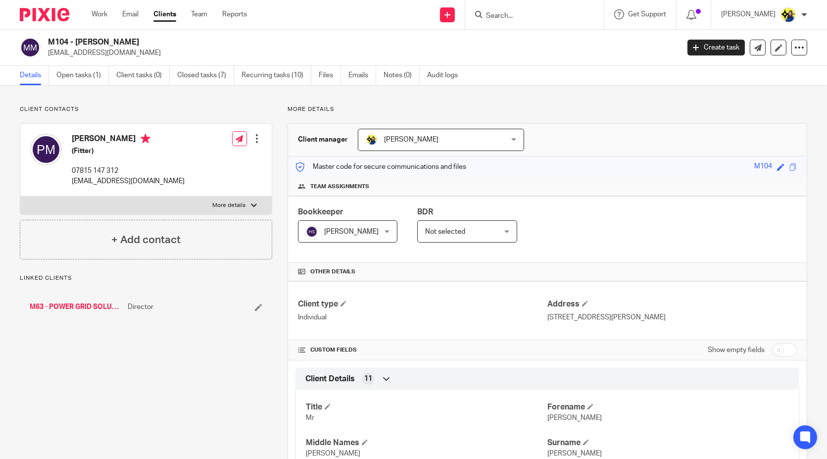
click at [64, 309] on link "M63 - POWER GRID SOLUTIONS LIMITED" at bounding box center [76, 307] width 93 height 10
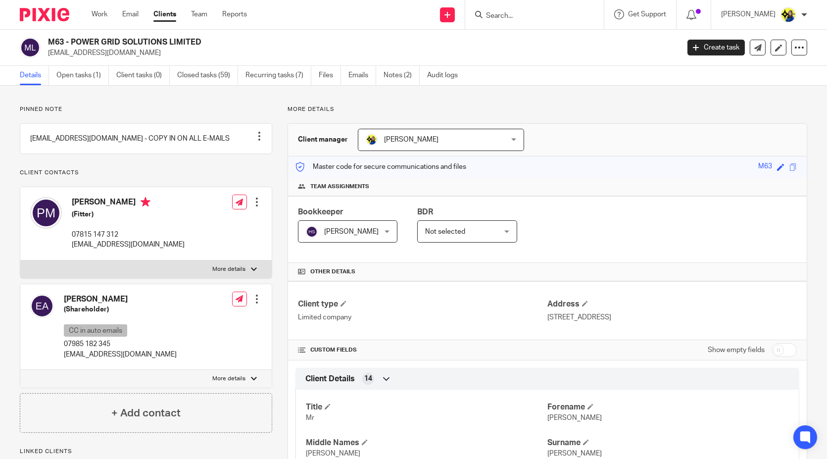
drag, startPoint x: 142, startPoint y: 101, endPoint x: 142, endPoint y: 94, distance: 6.9
drag, startPoint x: 48, startPoint y: 39, endPoint x: 202, endPoint y: 40, distance: 153.4
click at [202, 40] on h2 "M63 - POWER GRID SOLUTIONS LIMITED" at bounding box center [298, 42] width 500 height 10
click at [62, 32] on div "M63 - POWER GRID SOLUTIONS LIMITED philkmoore@yahoo.com Create task Update from…" at bounding box center [413, 48] width 827 height 36
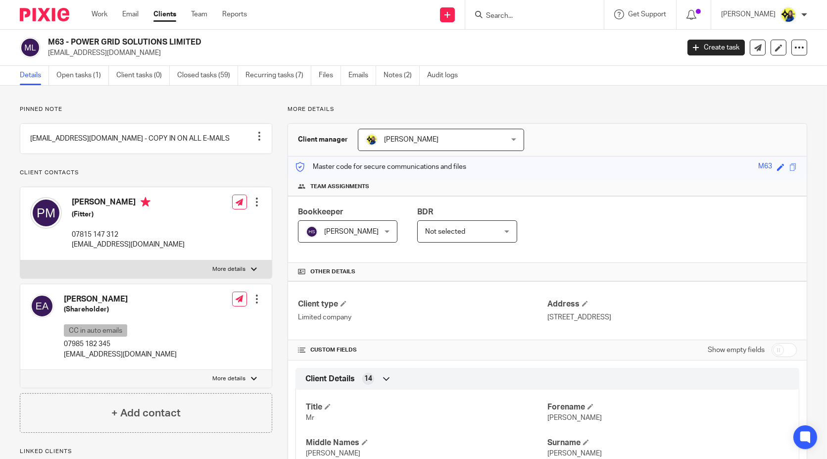
click at [68, 42] on h2 "M63 - POWER GRID SOLUTIONS LIMITED" at bounding box center [298, 42] width 500 height 10
drag, startPoint x: 71, startPoint y: 42, endPoint x: 221, endPoint y: 47, distance: 150.5
click at [221, 47] on div "M63 - POWER GRID SOLUTIONS LIMITED philkmoore@yahoo.com" at bounding box center [360, 47] width 624 height 21
copy div "POWER GRID SOLUTIONS LIMITED philkmoore@yahoo.com"
click at [209, 48] on p "[EMAIL_ADDRESS][DOMAIN_NAME]" at bounding box center [360, 53] width 624 height 10
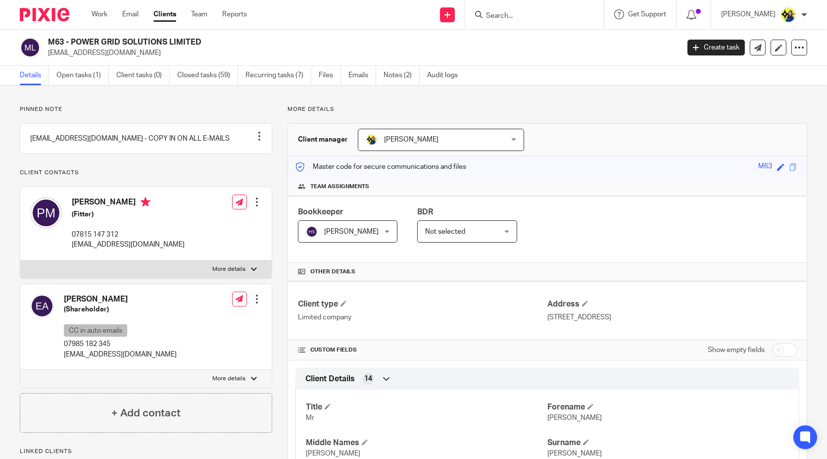
drag, startPoint x: 205, startPoint y: 42, endPoint x: 72, endPoint y: 39, distance: 133.6
click at [72, 39] on h2 "M63 - POWER GRID SOLUTIONS LIMITED" at bounding box center [298, 42] width 500 height 10
copy h2 "POWER GRID SOLUTIONS LIMITED"
click at [172, 105] on p "Pinned note" at bounding box center [146, 109] width 252 height 8
click at [594, 21] on div at bounding box center [534, 14] width 139 height 29
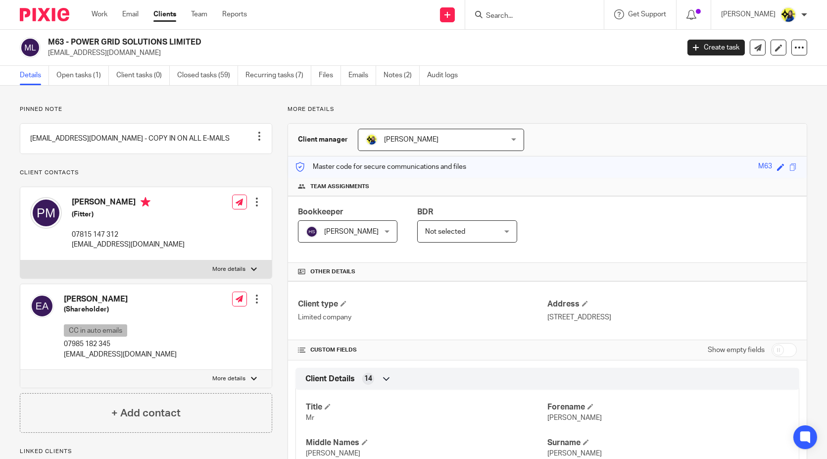
click at [574, 14] on input "Search" at bounding box center [529, 16] width 89 height 9
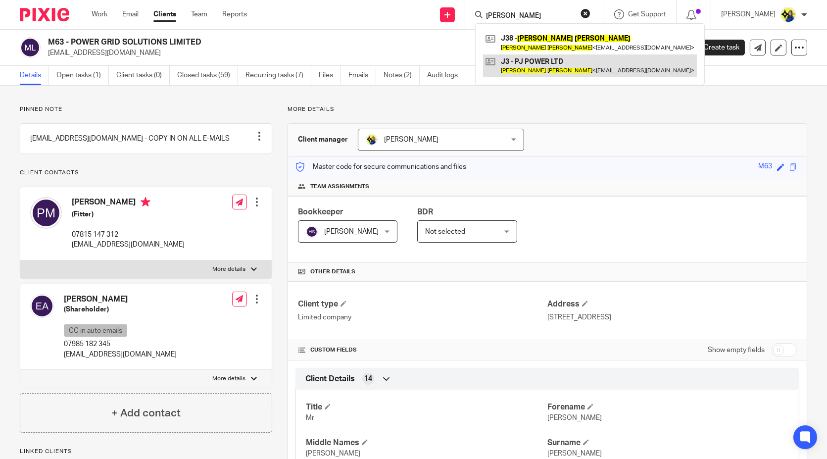
type input "paul johnson"
click at [611, 64] on link at bounding box center [590, 65] width 214 height 23
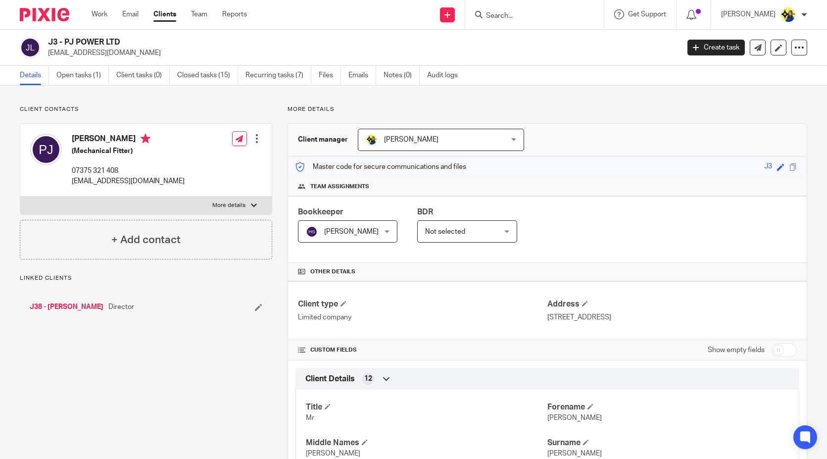
drag, startPoint x: 64, startPoint y: 39, endPoint x: 119, endPoint y: 43, distance: 55.1
click at [119, 43] on h2 "J3 - PJ POWER LTD" at bounding box center [298, 42] width 500 height 10
copy h2 "PJ POWER LTD"
